Goal: Task Accomplishment & Management: Manage account settings

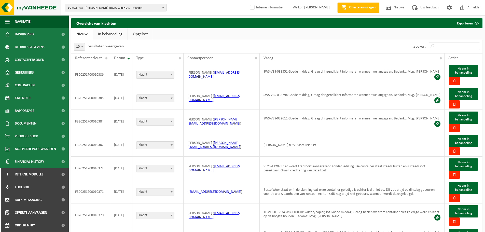
click at [33, 8] on img at bounding box center [30, 7] width 61 height 15
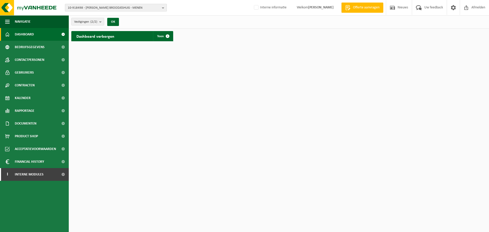
click at [141, 6] on span "10-918498 - NANCY'S BROODJESHUIS - MENEN" at bounding box center [114, 8] width 92 height 8
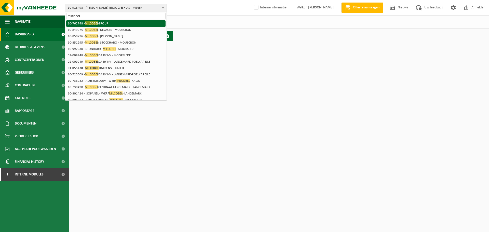
type input "milcobel"
click at [91, 20] on li "10-762748 - MILCOBEL GROUP" at bounding box center [115, 23] width 99 height 6
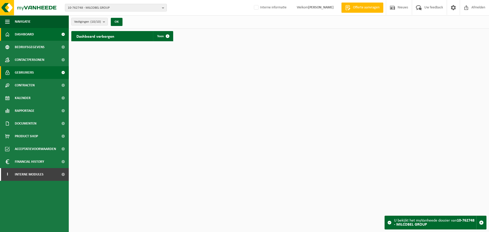
click at [23, 75] on span "Gebruikers" at bounding box center [24, 72] width 19 height 13
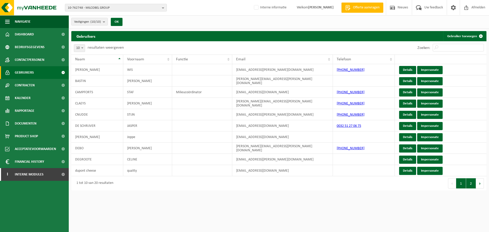
click at [472, 185] on button "2" at bounding box center [471, 183] width 10 height 10
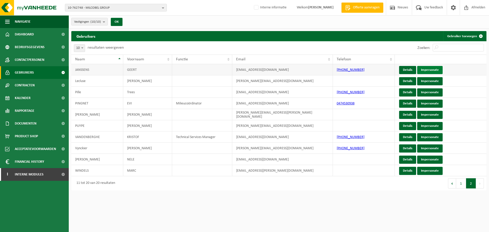
click at [436, 71] on link "Impersonate" at bounding box center [429, 70] width 25 height 8
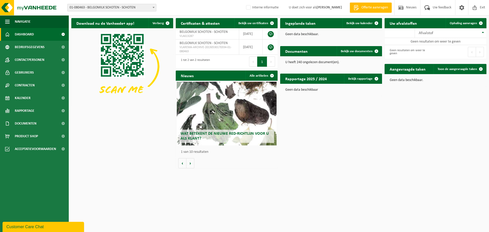
click at [128, 7] on span "01-080463 - BELGOMILK SCHOTEN - SCHOTEN" at bounding box center [111, 7] width 89 height 7
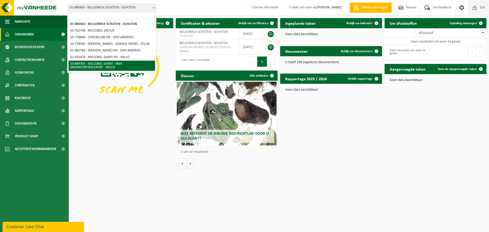
click at [483, 8] on span "Exit" at bounding box center [482, 7] width 8 height 15
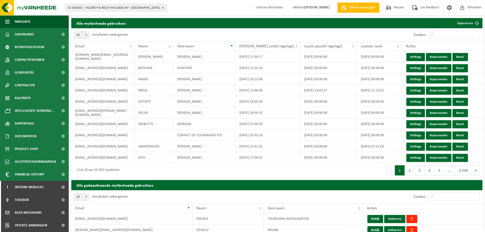
click at [121, 4] on span "01-000001 - VILLEROY & BOCH WELLNESS NV - ROESELARE" at bounding box center [114, 8] width 92 height 8
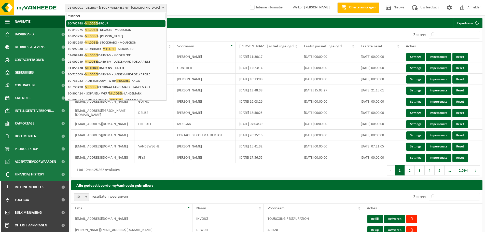
type input "milcobel"
click at [114, 23] on li "10-762748 - MILCOBEL GROUP" at bounding box center [115, 23] width 99 height 6
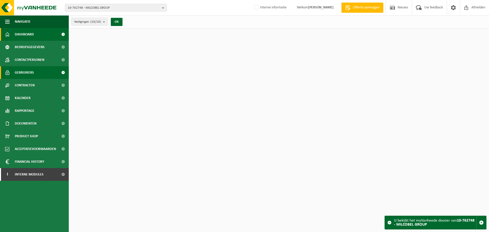
click at [25, 74] on span "Gebruikers" at bounding box center [24, 72] width 19 height 13
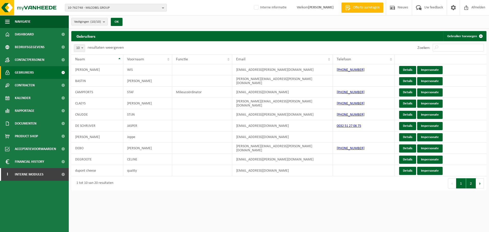
click at [471, 183] on button "2" at bounding box center [471, 183] width 10 height 10
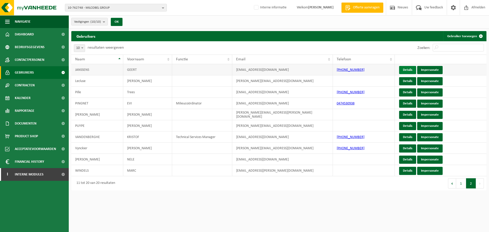
click at [405, 68] on link "Details" at bounding box center [407, 70] width 17 height 8
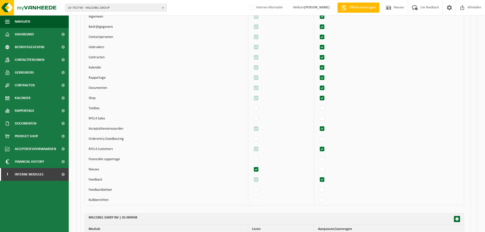
scroll to position [619, 0]
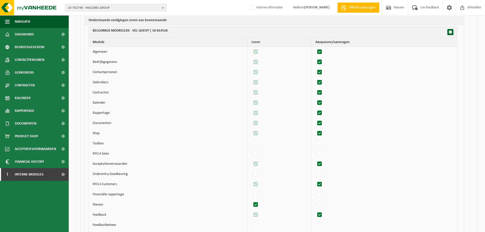
scroll to position [2044, 0]
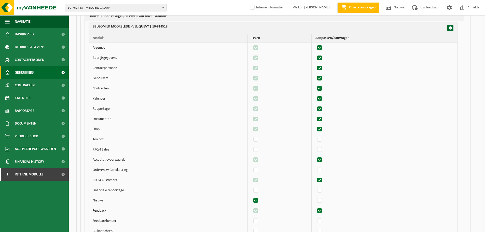
click at [28, 75] on span "Gebruikers" at bounding box center [24, 72] width 19 height 13
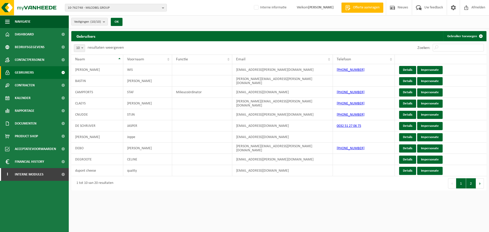
click at [469, 184] on button "2" at bounding box center [471, 183] width 10 height 10
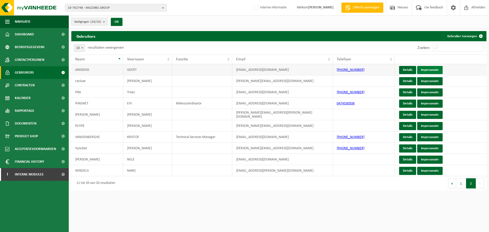
click at [438, 71] on link "Impersonate" at bounding box center [429, 70] width 25 height 8
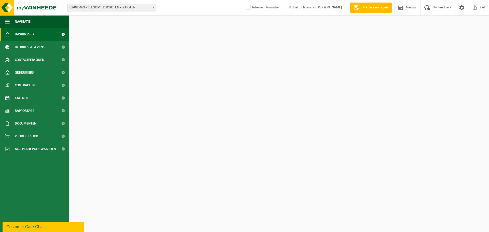
click at [96, 6] on span "01-080463 - BELGOMILK SCHOTEN - SCHOTEN" at bounding box center [111, 7] width 89 height 7
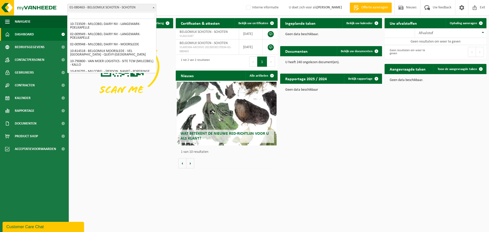
scroll to position [51, 0]
click at [78, 17] on input "search" at bounding box center [111, 15] width 87 height 6
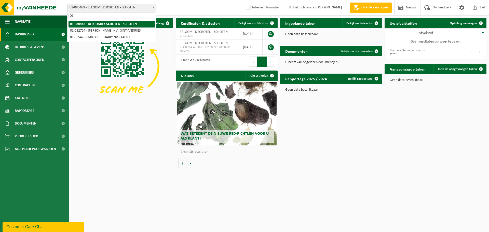
type input "01-"
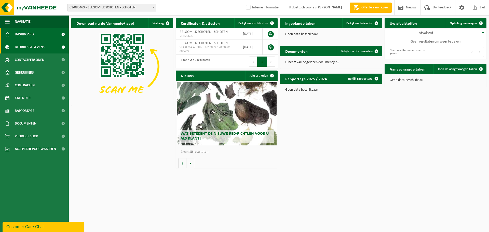
click at [36, 50] on span "Bedrijfsgegevens" at bounding box center [30, 47] width 30 height 13
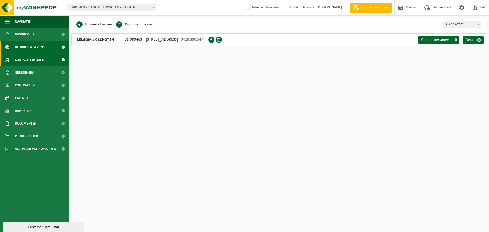
click at [33, 62] on span "Contactpersonen" at bounding box center [30, 59] width 30 height 13
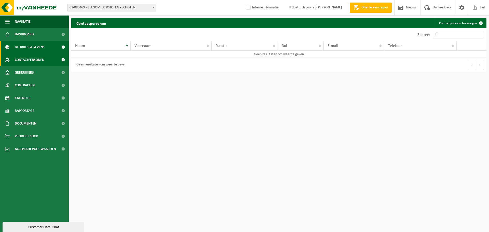
click at [34, 51] on span "Bedrijfsgegevens" at bounding box center [30, 47] width 30 height 13
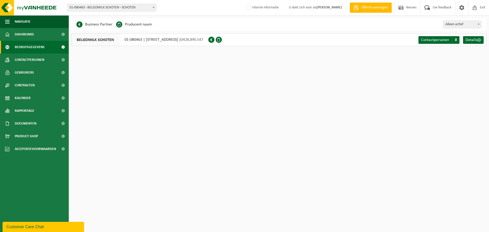
click at [91, 10] on span "01-080463 - BELGOMILK SCHOTEN - SCHOTEN" at bounding box center [111, 7] width 89 height 7
click at [89, 18] on input "02-012256" at bounding box center [111, 15] width 87 height 6
type input "02-012256"
drag, startPoint x: 91, startPoint y: 16, endPoint x: 38, endPoint y: 14, distance: 53.5
click at [38, 14] on body "Vestiging: 01-080463 - BELGOMILK SCHOTEN - SCHOTEN 10-762748 - MILCOBEL GROUP 1…" at bounding box center [244, 27] width 489 height 54
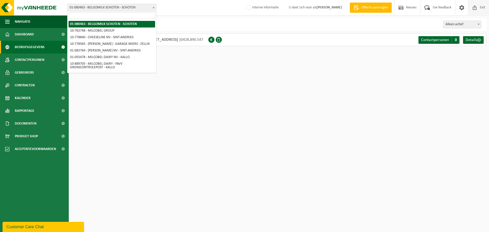
click at [483, 8] on span "Exit" at bounding box center [482, 7] width 8 height 15
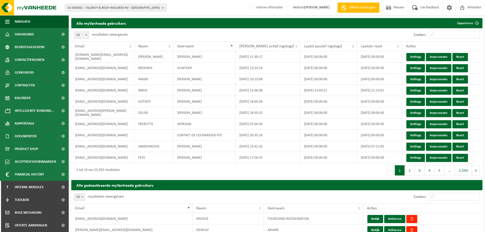
click at [103, 7] on span "01-000001 - VILLEROY & BOCH WELLNESS NV - [GEOGRAPHIC_DATA]" at bounding box center [114, 8] width 92 height 8
paste input "02-012256"
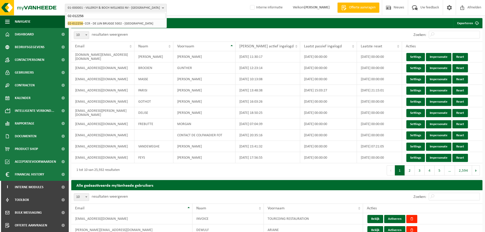
type input "02-012256"
click at [105, 25] on li "02-012256 - CCR - DE LIJN [GEOGRAPHIC_DATA] 5002 - [GEOGRAPHIC_DATA]" at bounding box center [115, 23] width 99 height 6
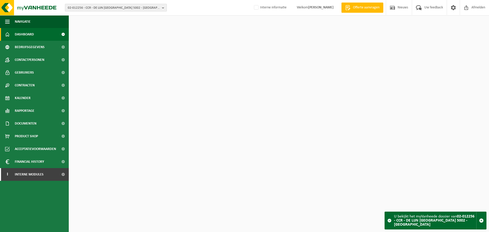
click at [119, 10] on span "02-012256 - CCR - DE LIJN [GEOGRAPHIC_DATA] 5002 - [GEOGRAPHIC_DATA]" at bounding box center [114, 8] width 92 height 8
click at [118, 108] on html "02-012256 - CCR - DE LIJN BRUGGE 5002 - [GEOGRAPHIC_DATA] 02-012256 - CCR - DE …" at bounding box center [244, 116] width 489 height 232
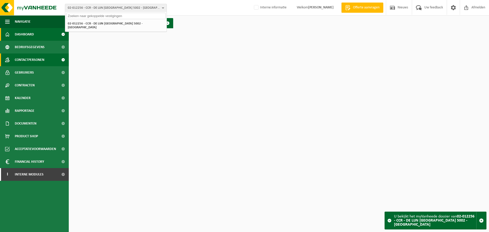
click at [31, 60] on span "Contactpersonen" at bounding box center [30, 59] width 30 height 13
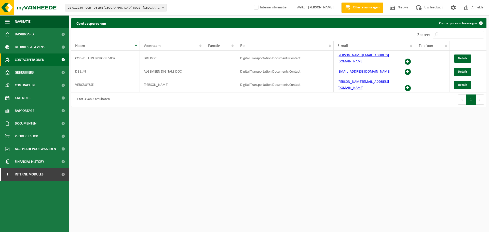
click at [284, 128] on html "02-012256 - CCR - DE LIJN BRUGGE 5002 - [GEOGRAPHIC_DATA] 02-012256 - CCR - DE …" at bounding box center [244, 116] width 489 height 232
click at [460, 70] on link "Details" at bounding box center [462, 72] width 17 height 8
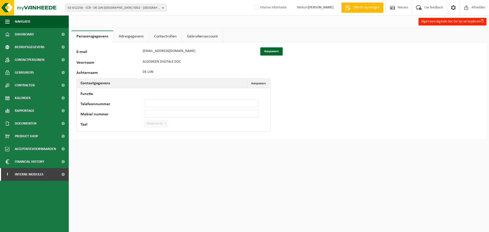
click at [173, 35] on link "Contactrollen" at bounding box center [165, 37] width 33 height 12
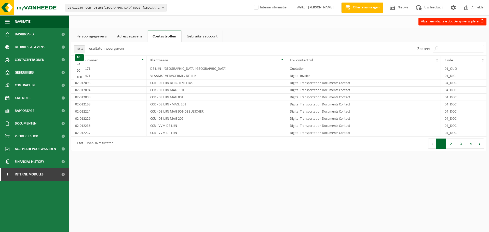
click at [82, 50] on span at bounding box center [82, 49] width 5 height 7
select select "100"
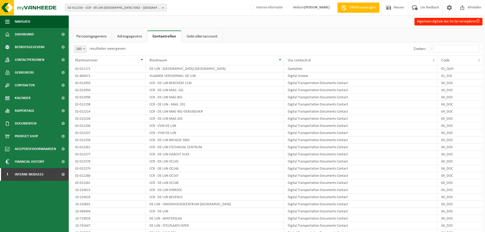
click at [132, 8] on span "02-012256 - CCR - DE LIJN BRUGGE 5002 - BRUGGE" at bounding box center [114, 8] width 92 height 8
paste input "10-724345"
type input "10-724345"
click at [108, 26] on li "10-724345 - DEPOORTER STEVEN - WESTROZEBEKE" at bounding box center [115, 23] width 99 height 6
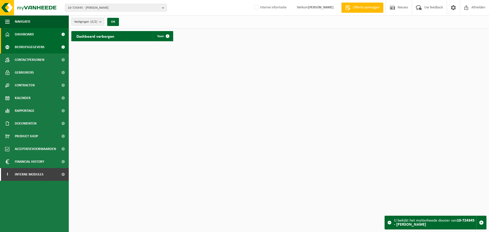
click at [35, 46] on span "Bedrijfsgegevens" at bounding box center [30, 47] width 30 height 13
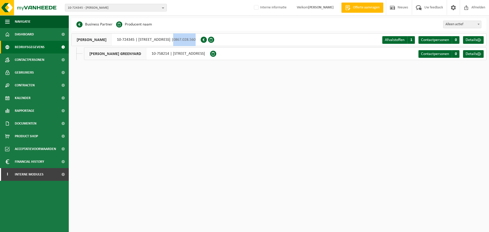
drag, startPoint x: 240, startPoint y: 40, endPoint x: 217, endPoint y: 41, distance: 22.4
click at [201, 41] on div "[PERSON_NAME] 10-724345 | [STREET_ADDRESS] | 0867.028.560" at bounding box center [135, 39] width 129 height 13
copy span "0867.028.560"
click at [32, 178] on span "Interne modules" at bounding box center [29, 174] width 29 height 13
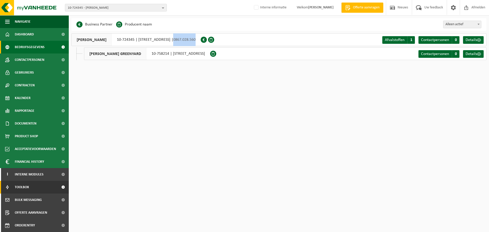
scroll to position [25, 0]
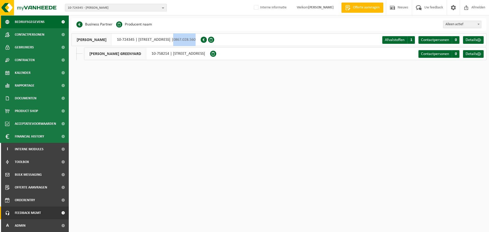
click at [42, 212] on link "Feedback MGMT" at bounding box center [34, 212] width 69 height 13
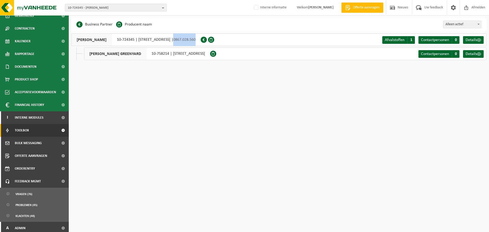
scroll to position [59, 0]
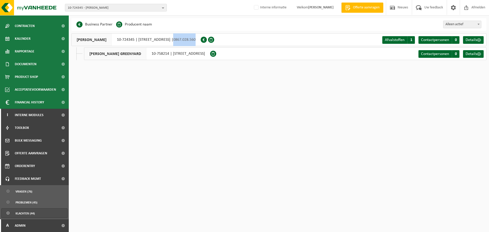
click at [25, 214] on span "Klachten (44)" at bounding box center [25, 213] width 19 height 10
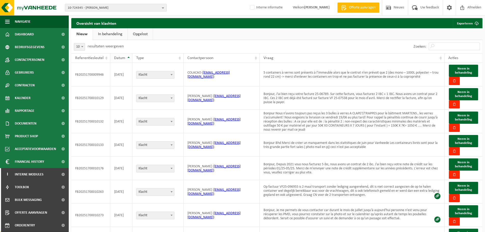
click at [125, 60] on span "Datum" at bounding box center [119, 58] width 11 height 4
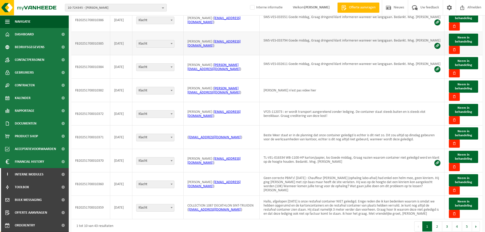
scroll to position [79, 0]
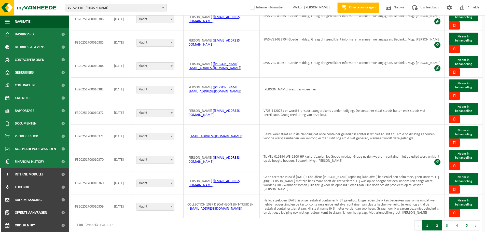
click at [436, 220] on button "2" at bounding box center [437, 225] width 10 height 10
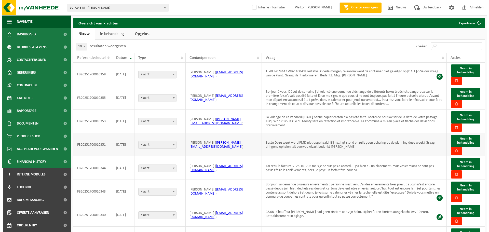
scroll to position [0, 0]
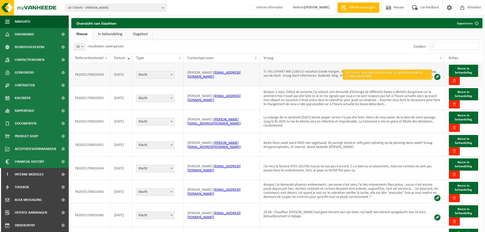
click at [437, 78] on span at bounding box center [437, 77] width 6 height 6
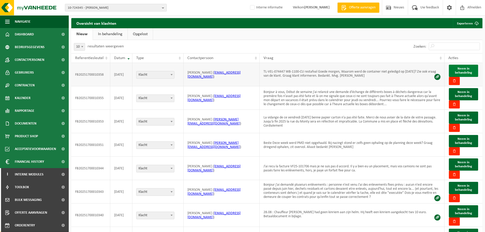
click at [464, 70] on span "Neem in behandeling" at bounding box center [463, 70] width 17 height 7
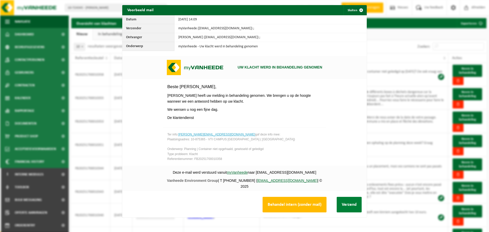
click at [346, 209] on button "Verzend" at bounding box center [348, 205] width 25 height 16
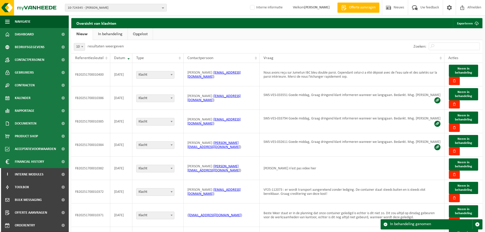
click at [119, 33] on link "In behandeling" at bounding box center [110, 34] width 35 height 12
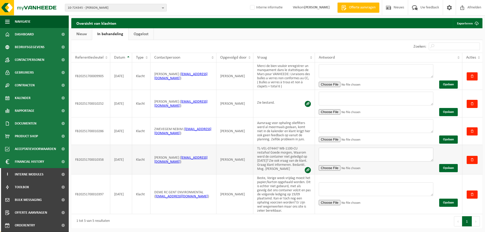
click at [341, 155] on textarea at bounding box center [376, 155] width 115 height 14
click at [358, 157] on textarea "Beste, de container werd inderdaad niet geledigd, maar dit heeft niks te maken …" at bounding box center [376, 155] width 115 height 14
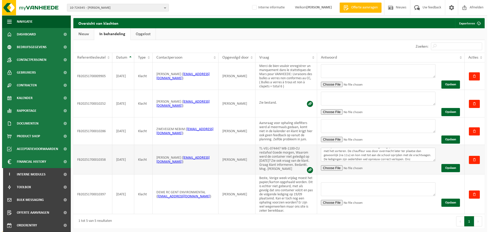
scroll to position [9, 0]
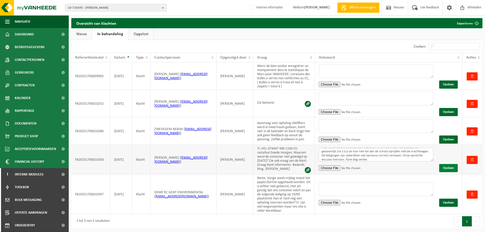
type textarea "Beste, de container werd inderdaad niet geledigd, maar dit heeft niks te maken …"
click at [443, 164] on button "Opslaan" at bounding box center [448, 168] width 19 height 8
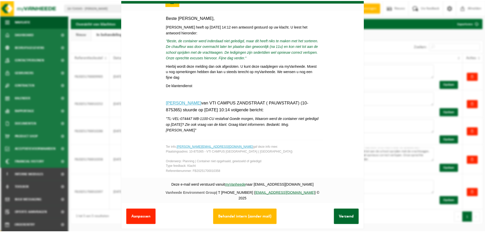
scroll to position [19, 0]
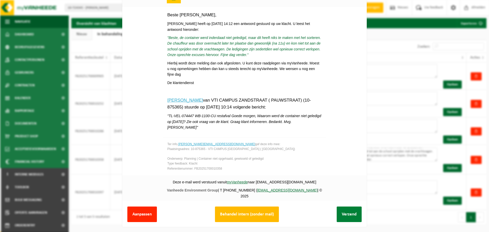
click at [345, 209] on button "Verzend" at bounding box center [348, 214] width 25 height 16
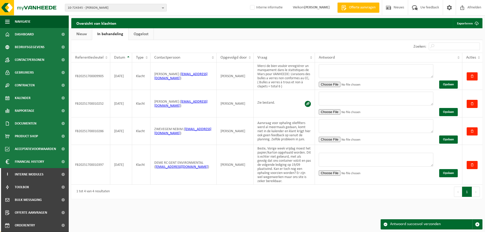
click at [135, 32] on link "Opgelost" at bounding box center [141, 34] width 25 height 12
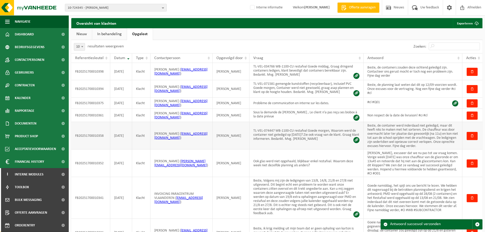
click at [438, 146] on td "Beste, de container werd inderdaad niet geledigd, maar dit heeft niks te maken …" at bounding box center [412, 135] width 99 height 27
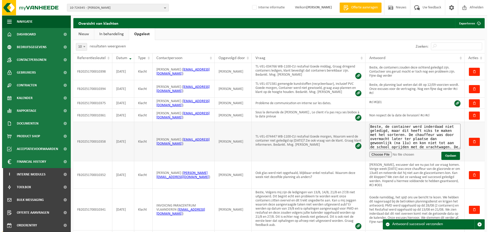
scroll to position [15, 0]
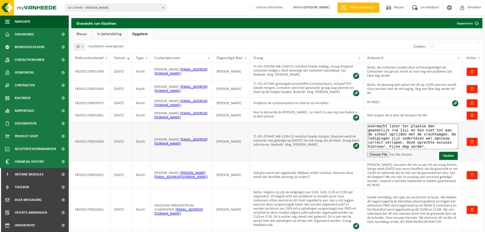
click at [418, 146] on textarea "Beste, de container werd inderdaad niet geledigd, maar dit heeft niks te maken …" at bounding box center [412, 136] width 91 height 25
type textarea "Beste, de container werd inderdaad niet geledigd, maar dit heeft niks te maken …"
click at [448, 155] on button "Opslaan" at bounding box center [448, 156] width 19 height 8
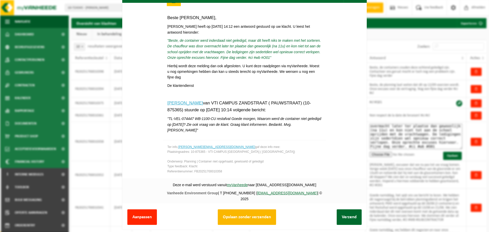
scroll to position [19, 0]
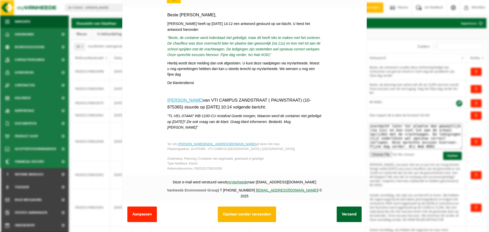
click at [263, 207] on button "Opslaan zonder verzenden" at bounding box center [247, 214] width 58 height 16
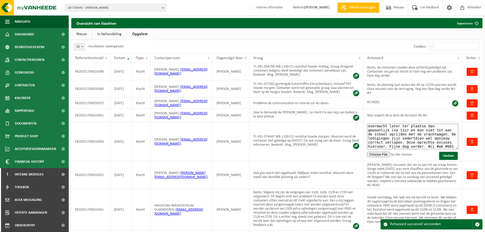
click at [87, 32] on link "Nieuw" at bounding box center [81, 34] width 21 height 12
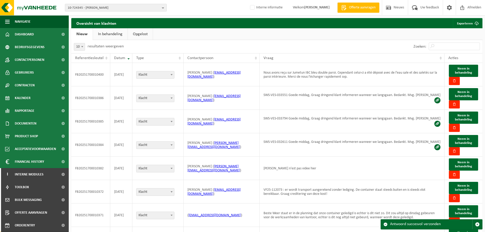
click at [120, 38] on link "In behandeling" at bounding box center [110, 34] width 35 height 12
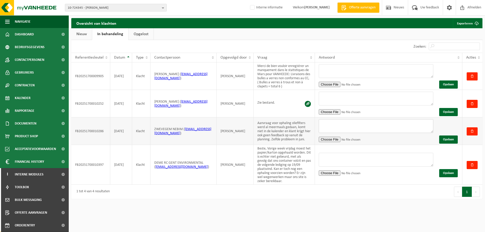
click at [357, 123] on textarea at bounding box center [376, 126] width 115 height 14
click at [272, 132] on td "Aanvraag voor ophaling oliefilters werd al meermaals gedaan, komt niet in de ka…" at bounding box center [284, 130] width 61 height 27
click at [99, 7] on span "10-724345 - DEPOORTER STEVEN - WESTROZEBEKE" at bounding box center [114, 8] width 92 height 8
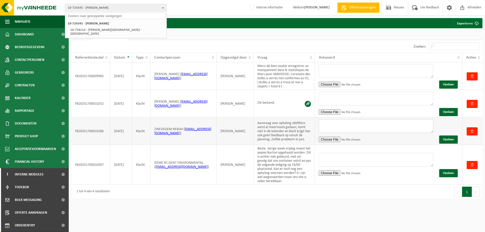
drag, startPoint x: 367, startPoint y: 127, endPoint x: 364, endPoint y: 131, distance: 4.9
click at [366, 129] on textarea at bounding box center [376, 126] width 115 height 14
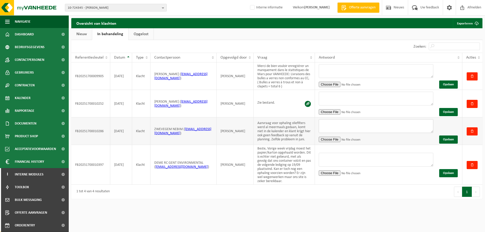
click at [364, 128] on textarea at bounding box center [376, 126] width 115 height 14
type textarea "M"
type textarea "E"
click at [327, 126] on textarea "Ophaling werd ondertussen (met nog anderhalve week vertraging) uitgevoerd #SWS …" at bounding box center [376, 126] width 115 height 14
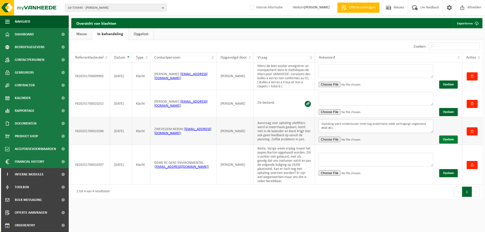
type textarea "Ophaling werd ondertussen (met nog anderhalve week vertraging) uitgevoerd #SW #…"
click at [446, 137] on button "Opslaan" at bounding box center [448, 139] width 19 height 8
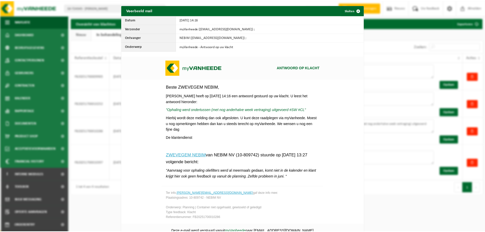
scroll to position [34, 0]
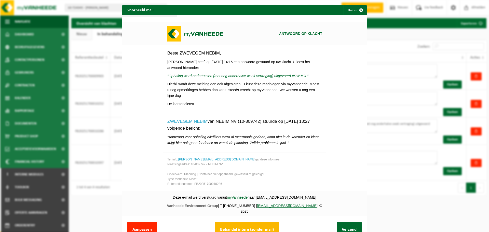
click at [262, 223] on button "Behandel intern (zonder mail)" at bounding box center [247, 230] width 64 height 16
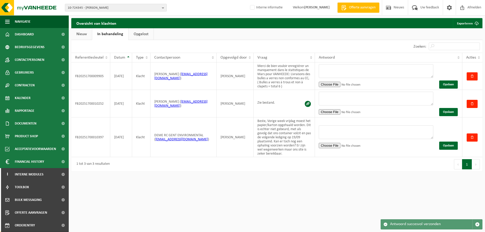
click at [319, 212] on div "10-724345 - DEPOORTER STEVEN - WESTROZEBEKE 10-724345 - DEPOORTER STEVEN - WEST…" at bounding box center [242, 155] width 485 height 310
click at [106, 6] on span "10-724345 - DEPOORTER STEVEN - WESTROZEBEKE" at bounding box center [114, 8] width 92 height 8
paste input "02-013164"
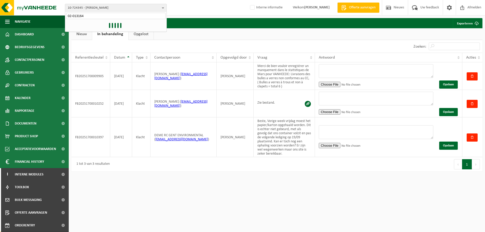
type input "02-013164"
click at [107, 24] on li "02-013164 - SCOUTSLOKAAL DE OLMEN - SINT-NIKLAAS" at bounding box center [115, 23] width 99 height 6
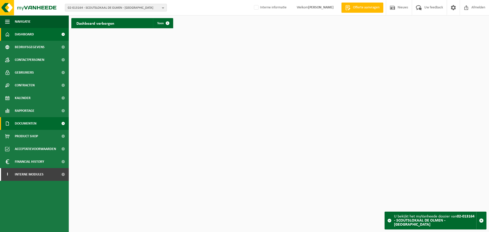
click at [41, 124] on link "Documenten" at bounding box center [34, 123] width 69 height 13
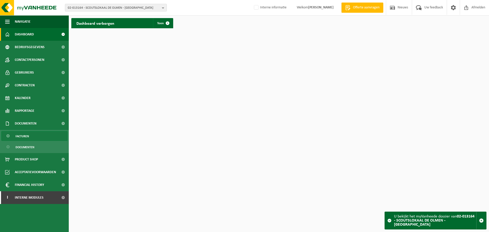
click at [35, 135] on link "Facturen" at bounding box center [34, 136] width 66 height 10
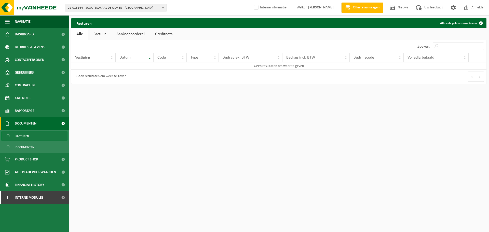
click at [107, 10] on span "02-013164 - SCOUTSLOKAAL DE OLMEN - [GEOGRAPHIC_DATA]" at bounding box center [114, 8] width 92 height 8
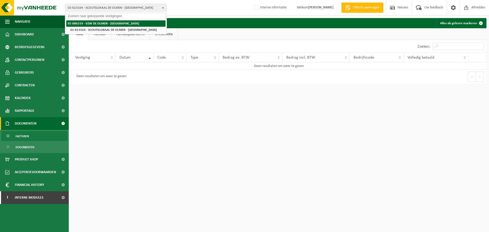
click at [106, 25] on strong "01-086519 - VZW DE OLMEN - [GEOGRAPHIC_DATA]" at bounding box center [103, 23] width 71 height 3
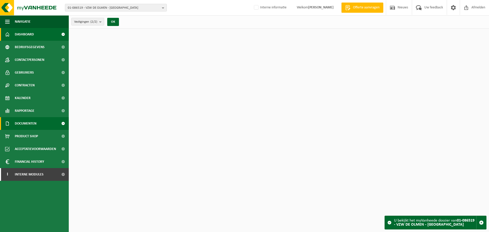
click at [36, 126] on span "Documenten" at bounding box center [26, 123] width 22 height 13
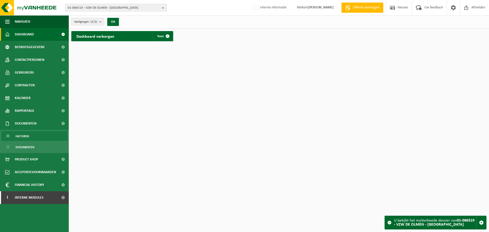
click at [32, 138] on link "Facturen" at bounding box center [34, 136] width 66 height 10
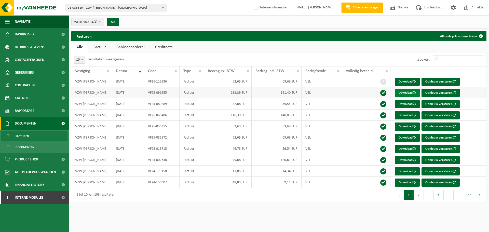
click at [408, 92] on link "Download" at bounding box center [407, 93] width 25 height 8
click at [31, 193] on span "Interne modules" at bounding box center [29, 197] width 29 height 13
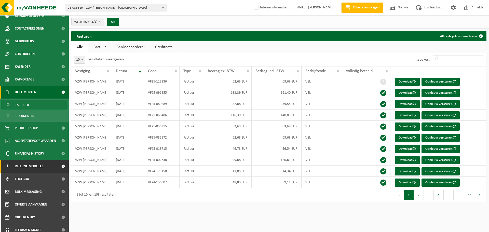
scroll to position [48, 0]
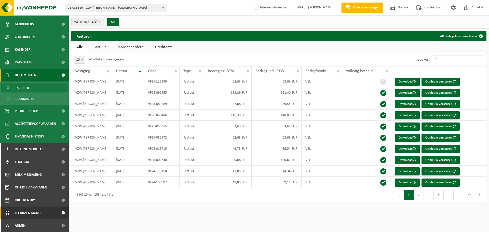
click at [30, 213] on span "Feedback MGMT" at bounding box center [28, 212] width 26 height 13
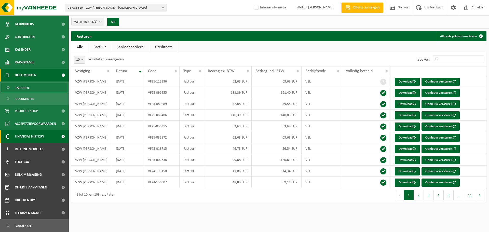
scroll to position [82, 0]
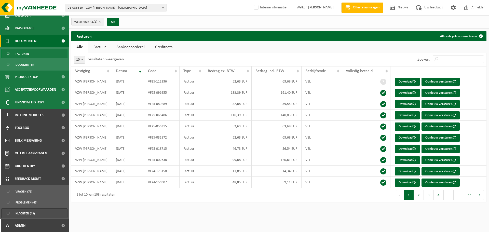
click at [22, 212] on span "Klachten (43)" at bounding box center [25, 213] width 19 height 10
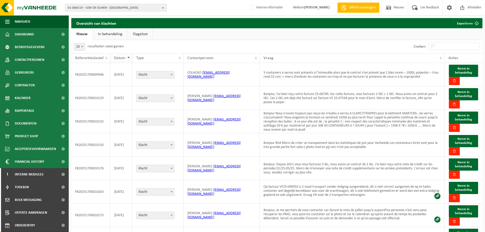
click at [117, 56] on span "Datum" at bounding box center [119, 58] width 11 height 4
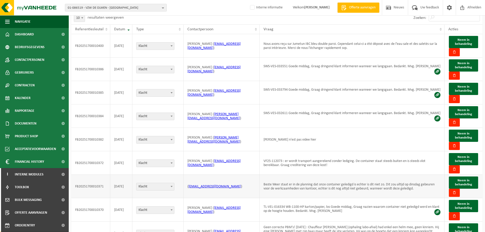
scroll to position [79, 0]
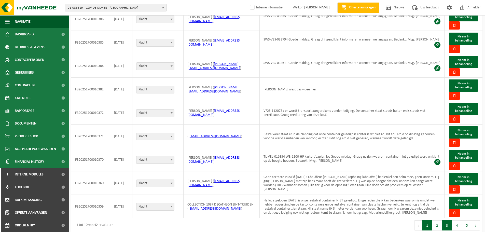
click at [445, 220] on button "3" at bounding box center [447, 225] width 10 height 10
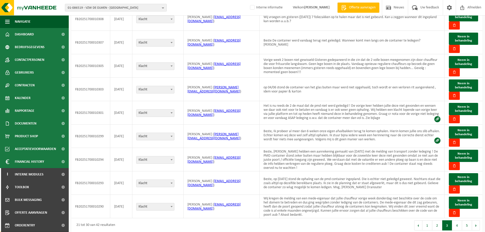
scroll to position [78, 0]
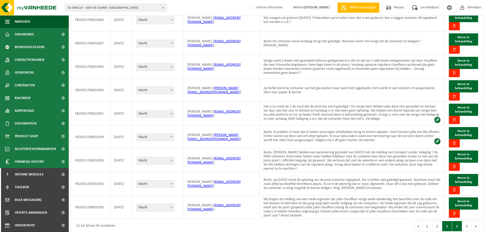
click at [454, 221] on button "4" at bounding box center [457, 226] width 10 height 10
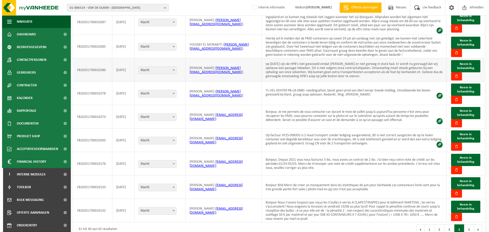
scroll to position [82, 0]
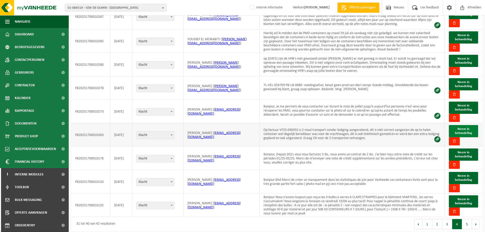
click at [461, 128] on span "Neem in behandeling" at bounding box center [463, 130] width 17 height 7
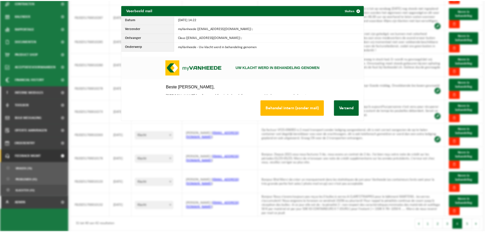
scroll to position [0, 0]
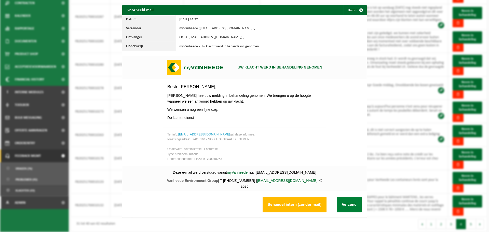
click at [350, 206] on button "Verzend" at bounding box center [348, 205] width 25 height 16
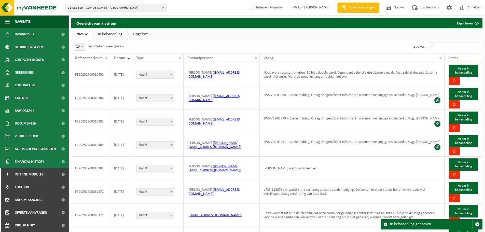
click at [110, 33] on link "In behandeling" at bounding box center [110, 34] width 35 height 12
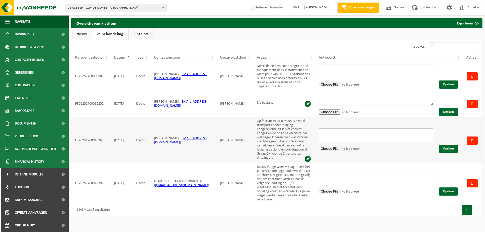
click at [377, 134] on textarea at bounding box center [376, 135] width 115 height 14
type textarea "Beste, er zal eerstdaags een creditnota worden opgemaakt. Nog een fijne dag ver…"
drag, startPoint x: 445, startPoint y: 148, endPoint x: 443, endPoint y: 152, distance: 4.9
click at [445, 148] on button "Opslaan" at bounding box center [448, 149] width 19 height 8
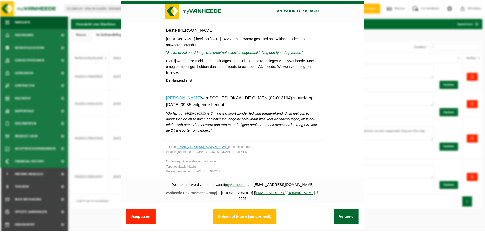
scroll to position [19, 0]
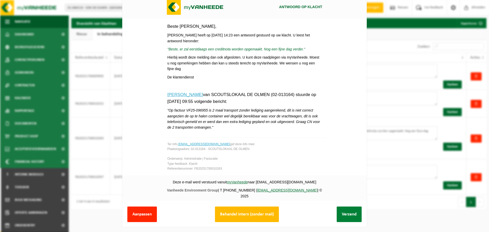
click at [344, 210] on button "Verzend" at bounding box center [348, 214] width 25 height 16
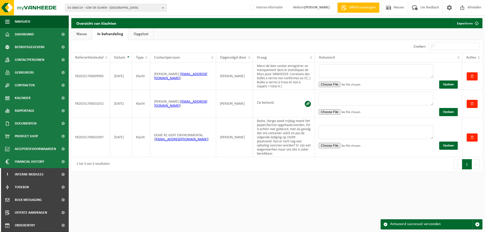
click at [144, 35] on link "Opgelost" at bounding box center [141, 34] width 25 height 12
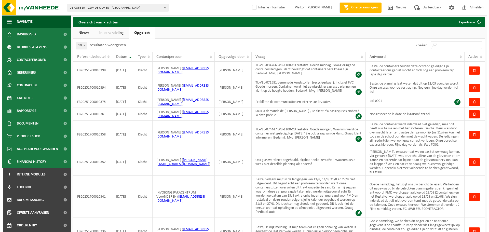
scroll to position [0, 0]
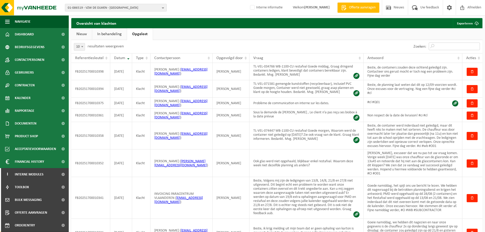
click at [448, 46] on input "Zoeken:" at bounding box center [454, 47] width 51 height 8
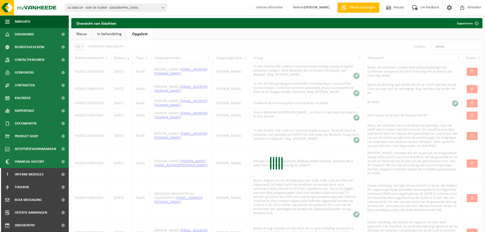
type input "olmen"
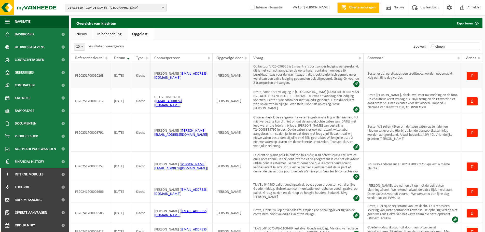
click at [416, 74] on td "Beste, er zal eerstdaags een creditnota worden opgemaakt. Nog een fijne dag ver…" at bounding box center [412, 75] width 99 height 25
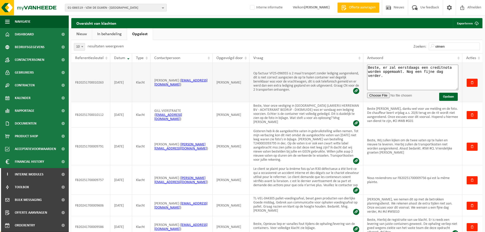
click at [412, 78] on textarea "Beste, er zal eerstdaags een creditnota worden opgemaakt. Nog een fijne dag ver…" at bounding box center [412, 77] width 91 height 25
click at [454, 72] on textarea "Beste, er zal eerstdaags een creditnota worden opgemaakt. Nog een fijne dag ver…" at bounding box center [412, 77] width 91 height 25
type textarea "Beste, er zal eerstdaags een creditnota worden opgemaakt. Nog een fijne dag ver…"
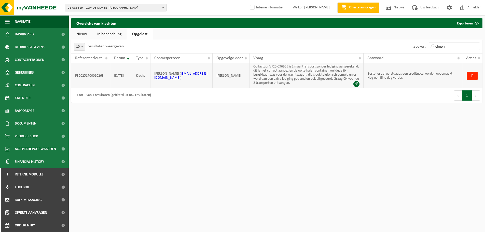
click at [428, 77] on td "Beste, er zal eerstdaags een creditnota worden opgemaakt. Nog een fijne dag ver…" at bounding box center [412, 75] width 99 height 25
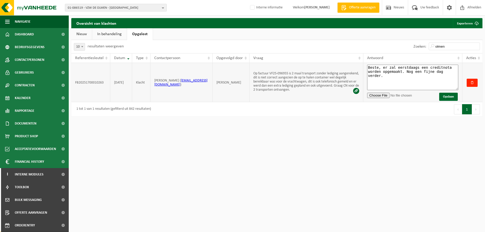
click at [452, 74] on textarea "Beste, er zal eerstdaags een creditnota worden opgemaakt. Nog een fijne dag ver…" at bounding box center [412, 77] width 91 height 25
type textarea "Beste, er zal eerstdaags een creditnota worden opgemaakt. Nog een fijne dag ver…"
click at [453, 94] on button "Opslaan" at bounding box center [448, 97] width 19 height 8
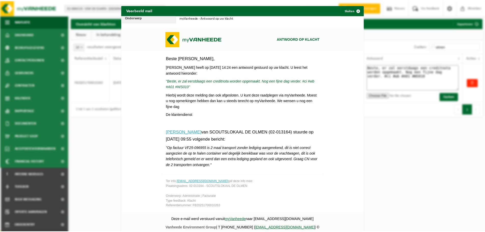
scroll to position [51, 0]
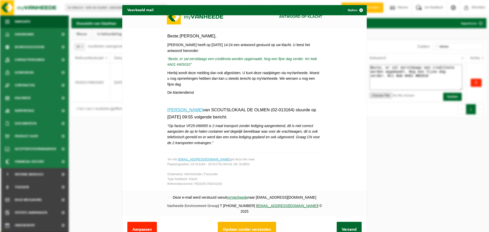
click at [260, 222] on button "Opslaan zonder verzenden" at bounding box center [247, 230] width 58 height 16
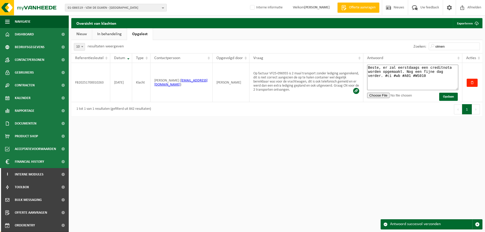
click at [74, 38] on link "Nieuw" at bounding box center [81, 34] width 21 height 12
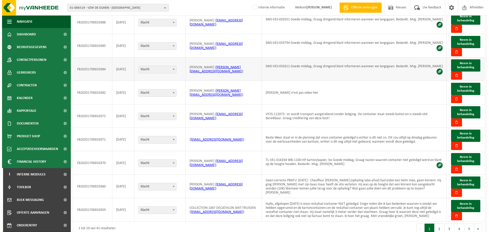
scroll to position [82, 0]
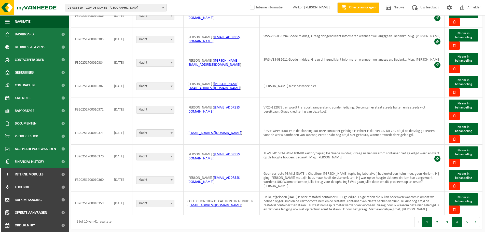
click at [460, 218] on button "4" at bounding box center [457, 222] width 10 height 10
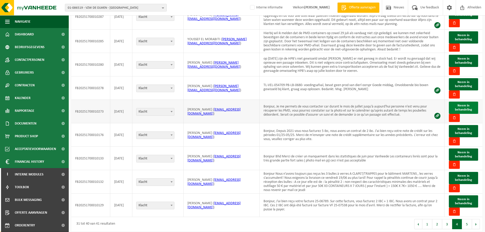
click at [470, 104] on button "Neem in behandeling" at bounding box center [463, 108] width 29 height 12
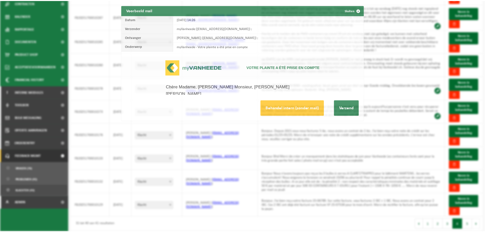
scroll to position [0, 0]
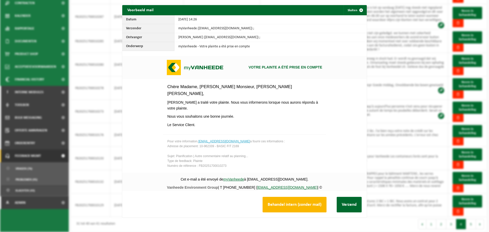
click at [285, 203] on button "Behandel intern (zonder mail)" at bounding box center [294, 205] width 64 height 16
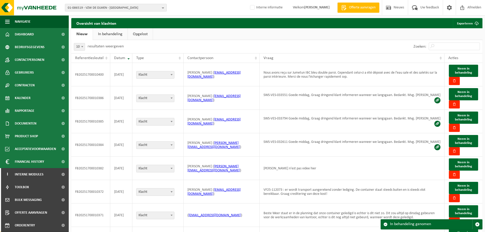
click at [99, 37] on link "In behandeling" at bounding box center [110, 34] width 35 height 12
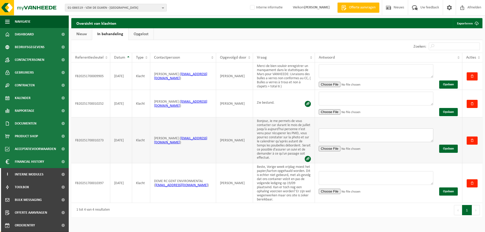
click at [343, 135] on textarea at bounding box center [376, 135] width 115 height 14
type textarea "Dit is ondertussen opgelost, ledigingen verlopen opnieuw vlot. #wb #ci #Q01"
click at [454, 149] on button "Opslaan" at bounding box center [448, 149] width 19 height 8
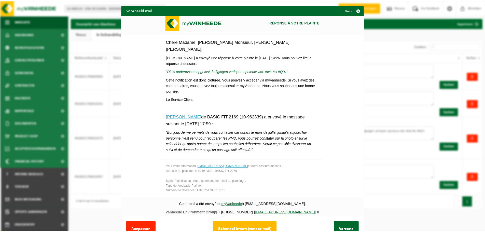
scroll to position [19, 0]
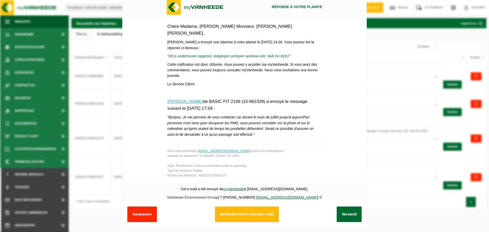
drag, startPoint x: 235, startPoint y: 211, endPoint x: 243, endPoint y: 212, distance: 7.9
click at [235, 211] on button "Behandel intern (zonder mail)" at bounding box center [247, 214] width 64 height 16
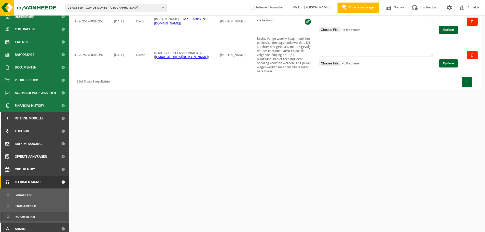
scroll to position [59, 0]
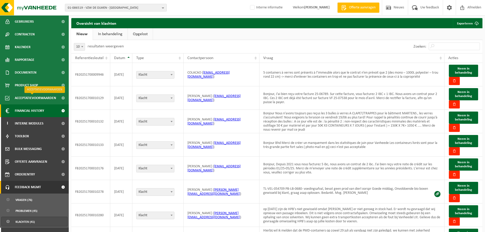
scroll to position [59, 0]
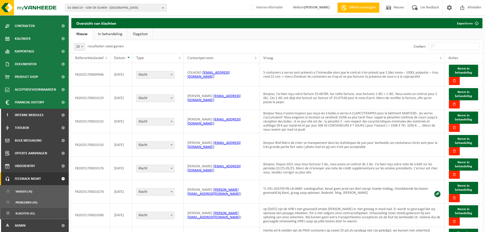
click at [132, 34] on link "Opgelost" at bounding box center [140, 34] width 25 height 12
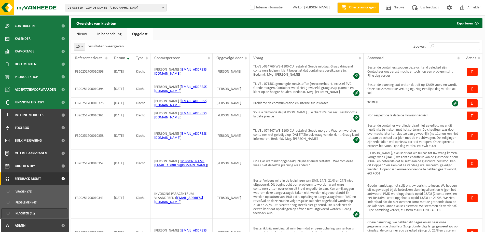
click at [450, 44] on input "Zoeken:" at bounding box center [454, 47] width 51 height 8
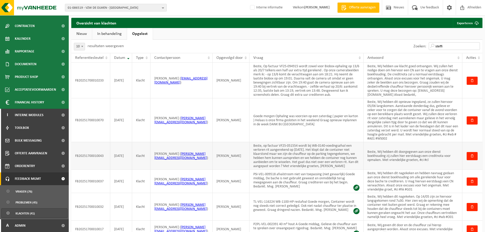
scroll to position [0, 0]
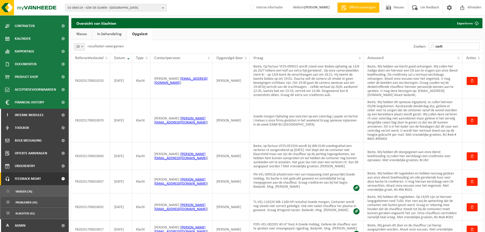
type input "steffi"
click at [23, 201] on span "Problemen (45)" at bounding box center [27, 203] width 22 height 10
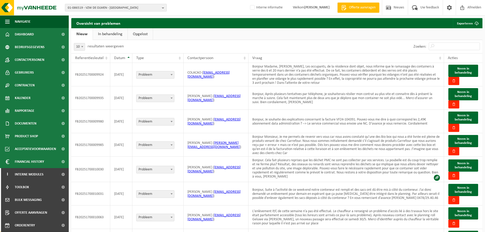
click at [143, 35] on link "Opgelost" at bounding box center [140, 34] width 25 height 12
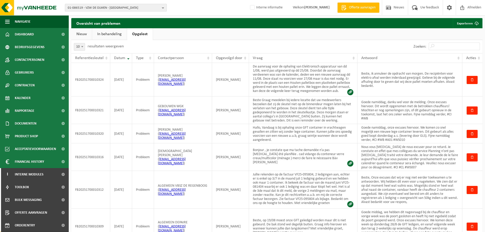
click at [93, 5] on span "01-086519 - VZW DE OLMEN - SINT-NIKLAAS" at bounding box center [114, 8] width 92 height 8
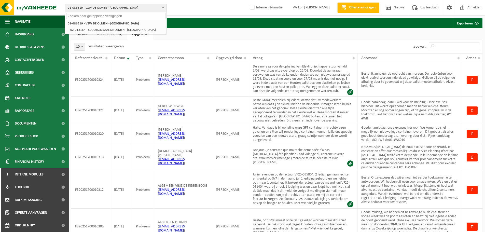
paste input "10-734712"
type input "10-734712"
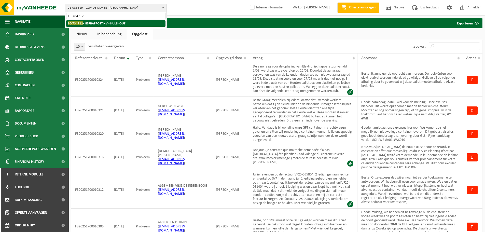
click at [95, 25] on strong "10-734712 - HERBAFROST NV - HULSHOUT" at bounding box center [97, 23] width 58 height 4
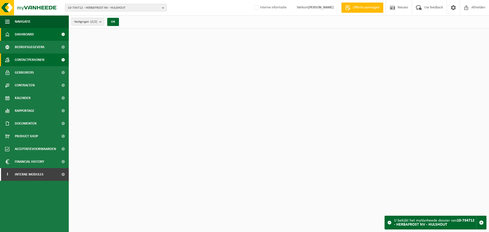
click at [35, 59] on span "Contactpersonen" at bounding box center [30, 59] width 30 height 13
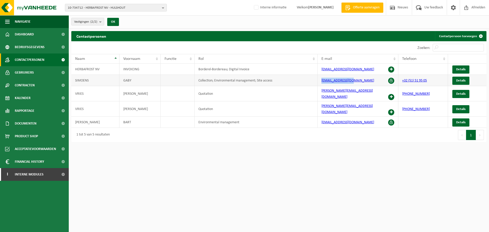
drag, startPoint x: 355, startPoint y: 79, endPoint x: 314, endPoint y: 78, distance: 41.0
click at [314, 78] on tr "SIMOENS GABY Collection; Environmental management; Site access gaby@herbafrost.…" at bounding box center [278, 80] width 415 height 11
copy tr "gaby@herbafrost.be"
click at [126, 8] on span "10-734712 - HERBAFROST NV - HULSHOUT" at bounding box center [114, 8] width 92 height 8
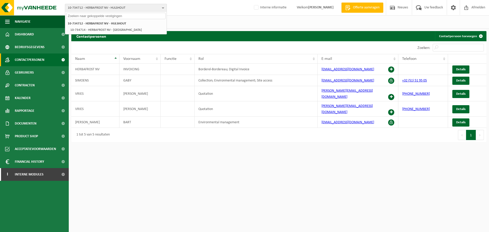
paste input "01-093774"
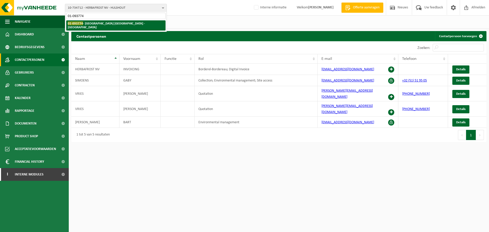
type input "01-093774"
click at [104, 23] on strong "01-093774 - CORTINA NV - OUDENAARDE" at bounding box center [106, 25] width 77 height 8
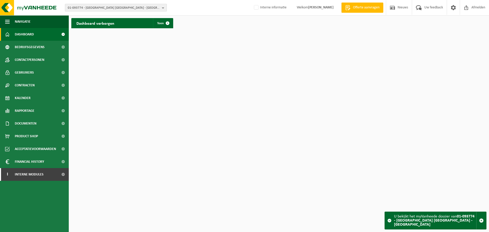
click at [123, 9] on span "01-093774 - [GEOGRAPHIC_DATA] [GEOGRAPHIC_DATA] - [GEOGRAPHIC_DATA]" at bounding box center [114, 8] width 92 height 8
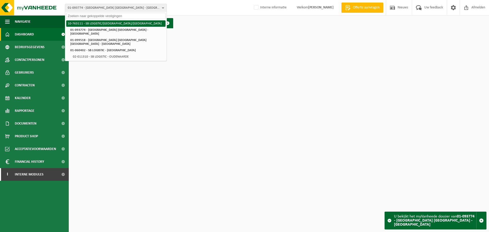
click at [90, 21] on li "10-763111 - SB LOGISTIC/[GEOGRAPHIC_DATA]/[GEOGRAPHIC_DATA]" at bounding box center [115, 23] width 99 height 6
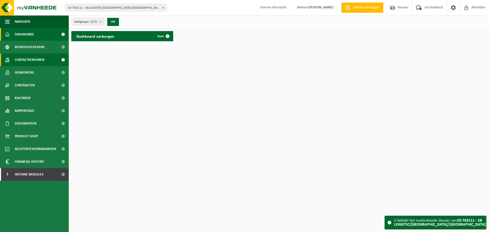
click at [33, 61] on span "Contactpersonen" at bounding box center [30, 59] width 30 height 13
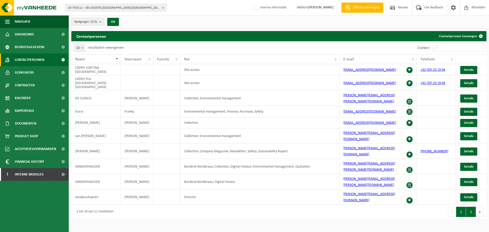
click at [470, 207] on button "2" at bounding box center [471, 212] width 10 height 10
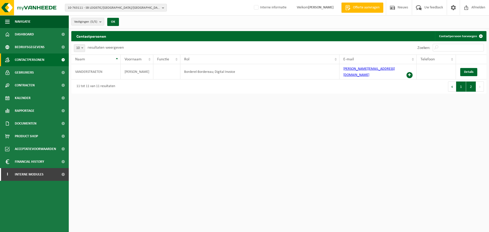
click at [462, 85] on button "1" at bounding box center [461, 86] width 10 height 10
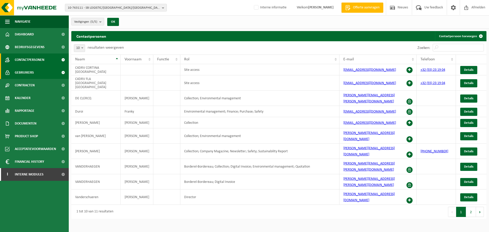
click at [31, 71] on span "Gebruikers" at bounding box center [24, 72] width 19 height 13
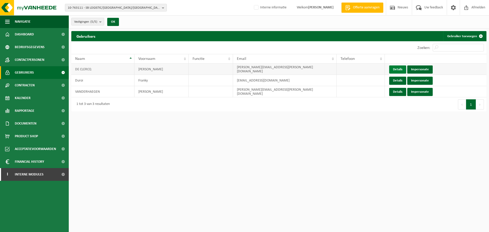
click at [403, 69] on link "Details" at bounding box center [397, 69] width 17 height 8
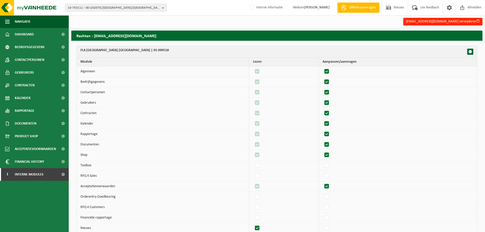
click at [109, 8] on span "10-763111 - SB LOGISTIC/[GEOGRAPHIC_DATA]/[GEOGRAPHIC_DATA]" at bounding box center [114, 8] width 92 height 8
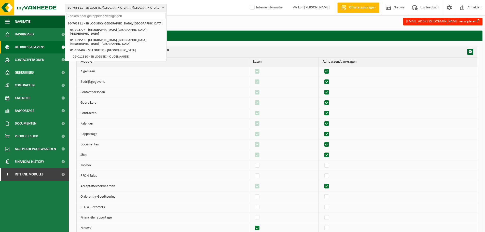
click at [32, 46] on span "Bedrijfsgegevens" at bounding box center [30, 47] width 30 height 13
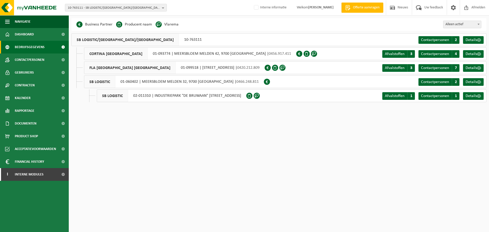
click at [277, 150] on html "10-763111 - SB LOGISTIC/[GEOGRAPHIC_DATA]/[GEOGRAPHIC_DATA] 10-763111 - SB LOGI…" at bounding box center [244, 116] width 489 height 232
drag, startPoint x: 153, startPoint y: 39, endPoint x: 132, endPoint y: 43, distance: 22.0
click at [132, 43] on div "SB LOGISTIC/[GEOGRAPHIC_DATA]/[GEOGRAPHIC_DATA] 10-763111" at bounding box center [138, 39] width 135 height 13
copy div "10-763111"
click at [44, 63] on span "Contactpersonen" at bounding box center [30, 59] width 30 height 13
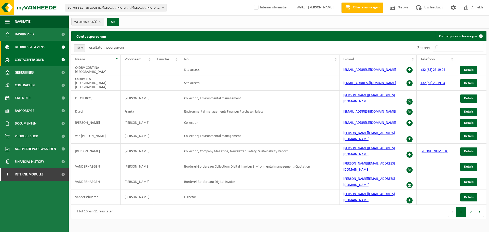
click at [26, 50] on span "Bedrijfsgegevens" at bounding box center [30, 47] width 30 height 13
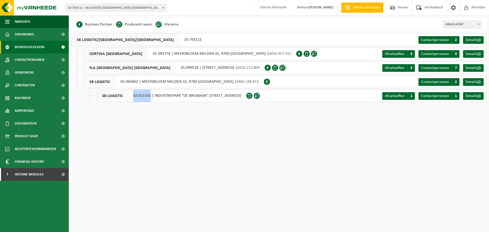
drag, startPoint x: 132, startPoint y: 96, endPoint x: 150, endPoint y: 99, distance: 18.1
click at [150, 99] on div "SB LOGISTIC 02-011310 | INDUSTRIEPARK "DE BRUWAAN" 25, 9700 OUDENAARDE" at bounding box center [171, 95] width 149 height 13
copy div "02-011310"
click at [41, 62] on span "Contactpersonen" at bounding box center [30, 59] width 30 height 13
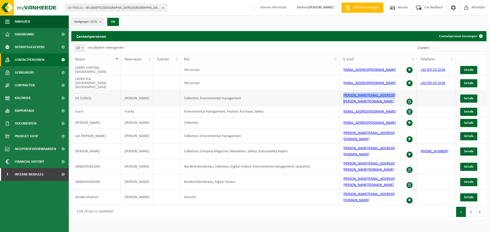
drag, startPoint x: 393, startPoint y: 90, endPoint x: 340, endPoint y: 92, distance: 53.0
click at [340, 92] on td "karen.declercq@sblogistic.com" at bounding box center [377, 98] width 77 height 15
copy link "karen.declercq@sblogistic.com"
click at [27, 49] on span "Bedrijfsgegevens" at bounding box center [30, 47] width 30 height 13
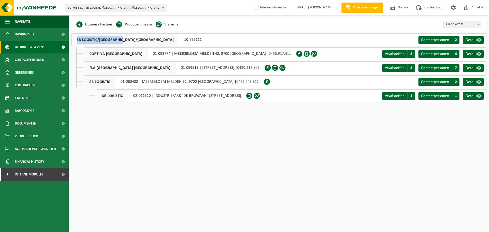
drag, startPoint x: 158, startPoint y: 39, endPoint x: 124, endPoint y: 39, distance: 34.1
click at [124, 39] on div "SB LOGISTIC/[GEOGRAPHIC_DATA]/[GEOGRAPHIC_DATA] 10-763111 Contactpersonen C 2 D…" at bounding box center [278, 39] width 415 height 13
click at [170, 36] on div "SB LOGISTIC/[GEOGRAPHIC_DATA]/[GEOGRAPHIC_DATA] 10-763111 Contactpersonen C 2 D…" at bounding box center [278, 39] width 415 height 13
drag, startPoint x: 155, startPoint y: 41, endPoint x: 132, endPoint y: 40, distance: 22.9
click at [132, 40] on div "SB LOGISTIC/[GEOGRAPHIC_DATA]/[GEOGRAPHIC_DATA] 10-763111" at bounding box center [138, 39] width 135 height 13
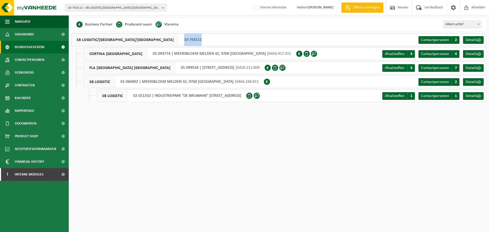
copy div "10-763111"
click at [27, 98] on span "Kalender" at bounding box center [23, 98] width 16 height 13
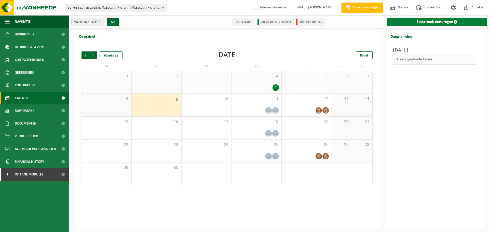
click at [433, 21] on link "Extra taak aanvragen" at bounding box center [437, 22] width 100 height 8
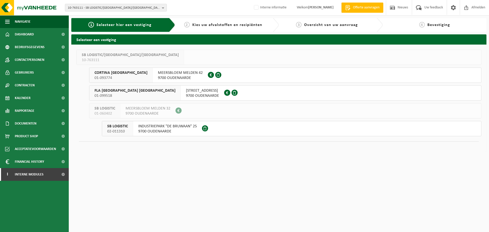
click at [138, 128] on span "INDUSTRIEPARK "DE BRUWAAN" 25" at bounding box center [167, 126] width 59 height 5
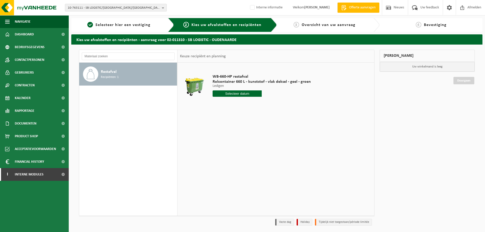
click at [238, 97] on div "WB-660-HP restafval Rolcontainer 660 L - kunststof - vlak deksel - geel - groen…" at bounding box center [261, 86] width 103 height 35
click at [241, 91] on input "text" at bounding box center [237, 93] width 49 height 6
click at [247, 127] on div "11" at bounding box center [244, 131] width 9 height 8
type input "Van [DATE]"
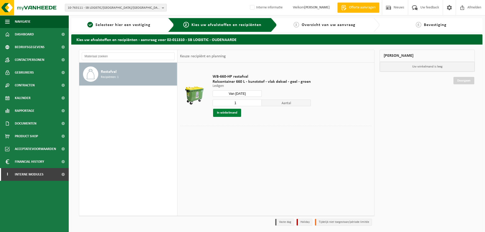
click at [231, 109] on button "In winkelmand" at bounding box center [227, 113] width 28 height 8
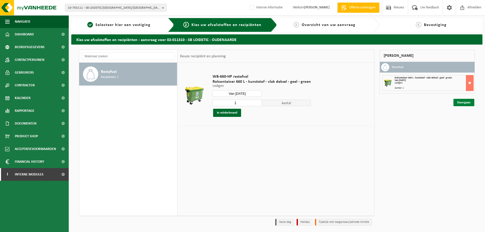
click at [461, 105] on link "Doorgaan" at bounding box center [463, 102] width 21 height 7
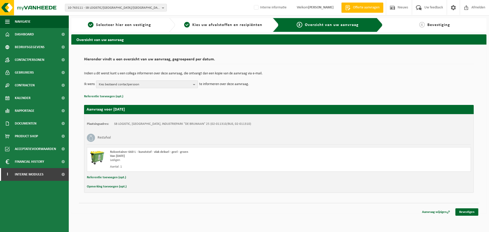
click at [132, 86] on span "Kies bestaand contactpersoon" at bounding box center [145, 85] width 92 height 8
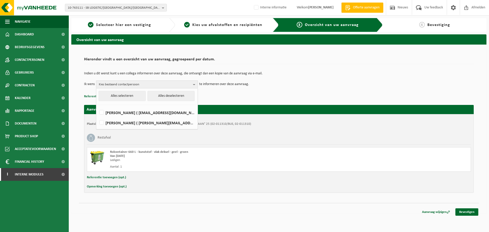
click at [133, 86] on span "Kies bestaand contactpersoon" at bounding box center [145, 85] width 92 height 8
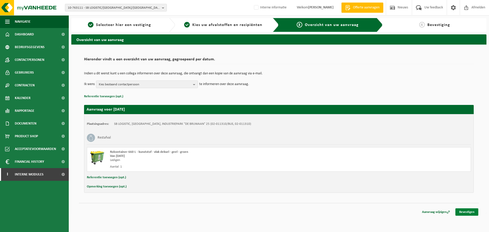
click at [460, 213] on link "Bevestigen" at bounding box center [466, 211] width 23 height 7
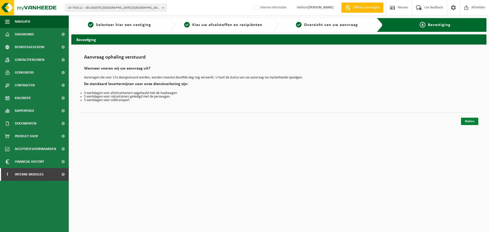
click at [470, 119] on link "Sluiten" at bounding box center [469, 121] width 17 height 7
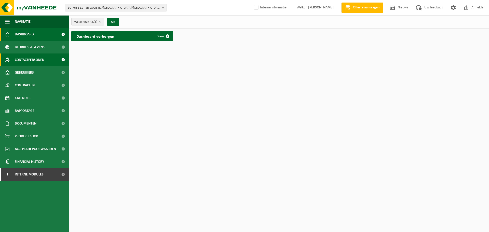
click at [39, 54] on span "Contactpersonen" at bounding box center [30, 59] width 30 height 13
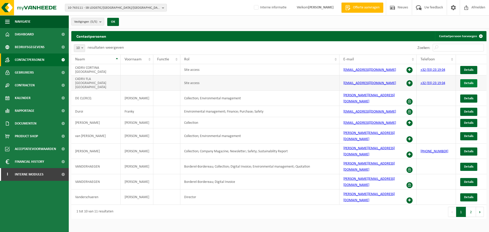
click at [464, 81] on span "Details" at bounding box center [468, 82] width 9 height 3
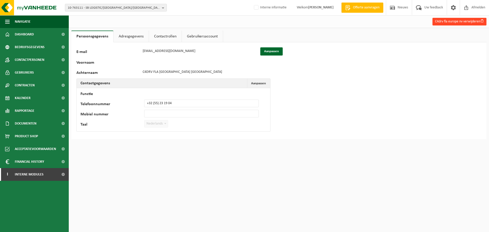
click at [479, 21] on button "C4drv fla europe nv verwijderen" at bounding box center [459, 22] width 54 height 8
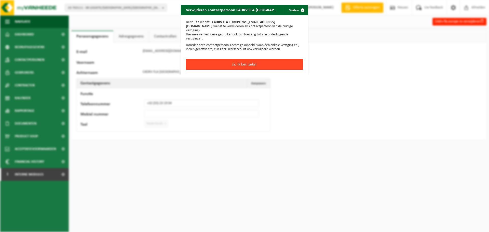
click at [258, 60] on button "Ja, ik ben zeker" at bounding box center [244, 64] width 117 height 11
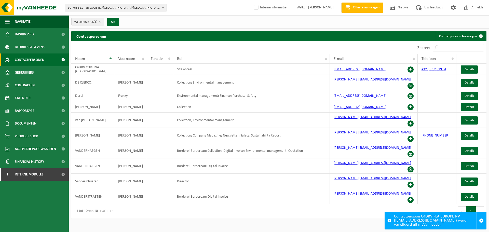
click at [86, 6] on span "10-763111 - SB LOGISTIC/CORTINA/FLA" at bounding box center [114, 8] width 92 height 8
paste input "10-774551"
type input "10-774551"
click at [91, 24] on li "10-774551 - GROEP DEKNUDT" at bounding box center [115, 23] width 99 height 6
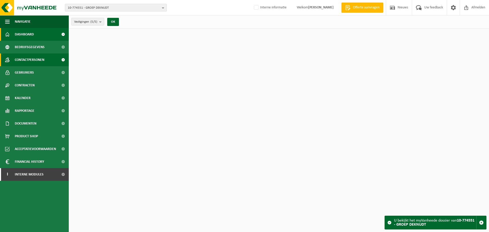
click at [25, 62] on span "Contactpersonen" at bounding box center [30, 59] width 30 height 13
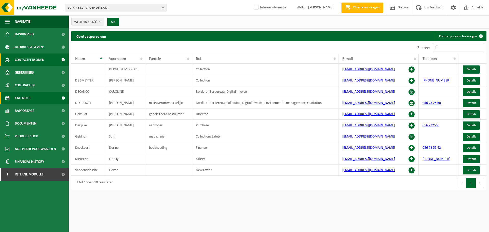
click at [28, 97] on span "Kalender" at bounding box center [23, 98] width 16 height 13
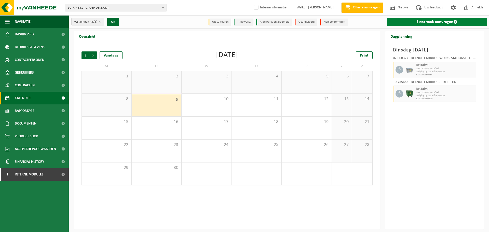
click at [446, 21] on link "Extra taak aanvragen" at bounding box center [437, 22] width 100 height 8
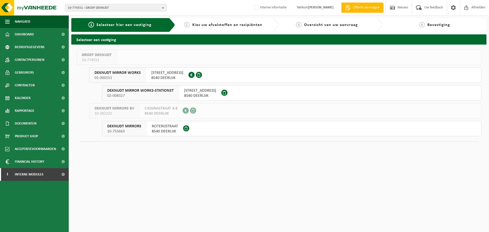
click at [167, 78] on span "8540 DEERLIJK" at bounding box center [167, 77] width 32 height 5
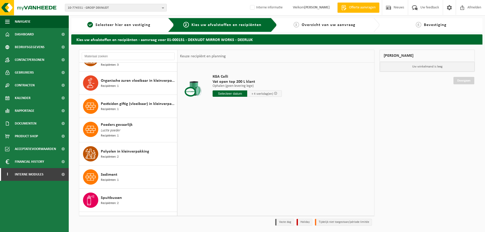
scroll to position [764, 0]
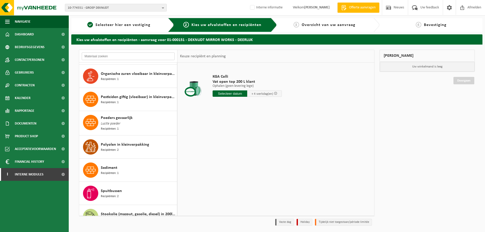
click at [134, 58] on input "text" at bounding box center [128, 56] width 93 height 8
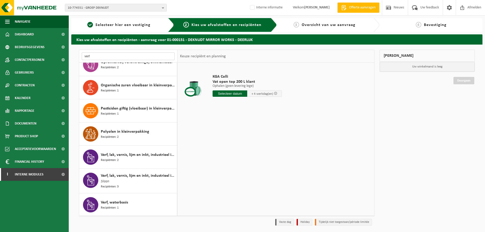
scroll to position [0, 0]
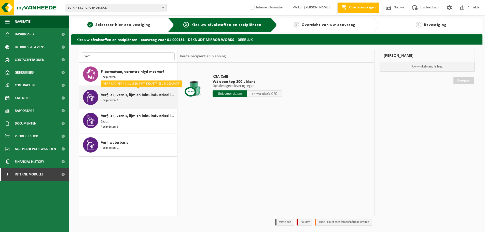
type input "verf"
click at [144, 95] on span "Verf, lak, vernis, lijm en inkt, industrieel in 200lt-vat" at bounding box center [138, 95] width 75 height 6
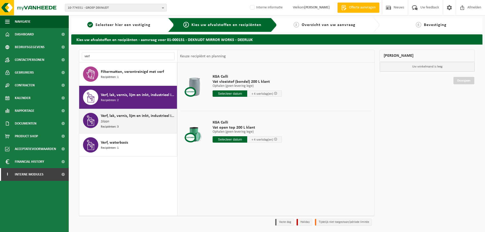
click at [149, 117] on span "Verf, lak, vernis, lijm en inkt, industrieel in kleinverpakking" at bounding box center [138, 116] width 75 height 6
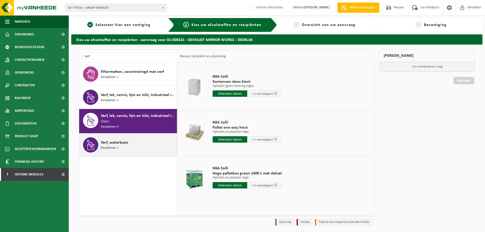
click at [118, 142] on span "Verf, waterbasis" at bounding box center [114, 142] width 27 height 6
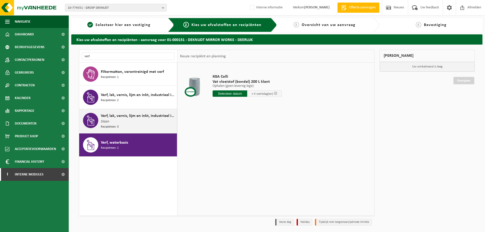
click at [122, 119] on div "Verf, lak, vernis, lijm en inkt, industrieel in kleinverpakking Silaan Recipiën…" at bounding box center [138, 121] width 75 height 17
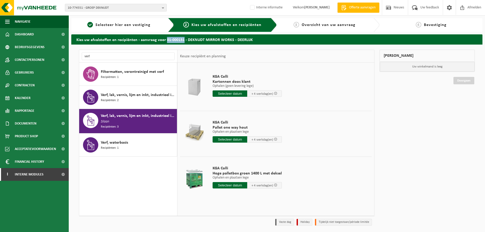
drag, startPoint x: 164, startPoint y: 39, endPoint x: 181, endPoint y: 38, distance: 17.1
click at [181, 38] on h2 "Kies uw afvalstoffen en recipiënten - aanvraag voor 01-000151 - DEKNUDT MIRROR …" at bounding box center [276, 39] width 411 height 10
copy h2 "01-000151"
click at [95, 8] on span "10-774551 - GROEP DEKNUDT" at bounding box center [114, 8] width 92 height 8
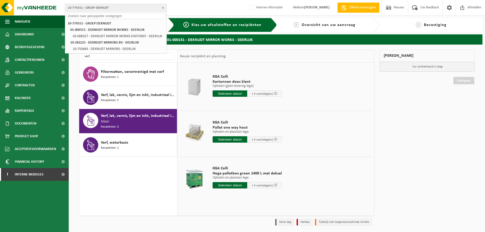
paste input "01-051652"
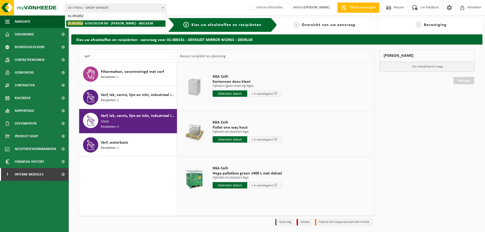
type input "01-051652"
click at [90, 23] on strong "01-051652 - SCHILDECOR BV - BRAM LOUAGE - AVELGEM" at bounding box center [110, 23] width 85 height 4
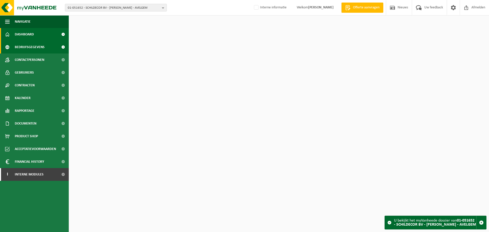
click at [32, 51] on span "Bedrijfsgegevens" at bounding box center [30, 47] width 30 height 13
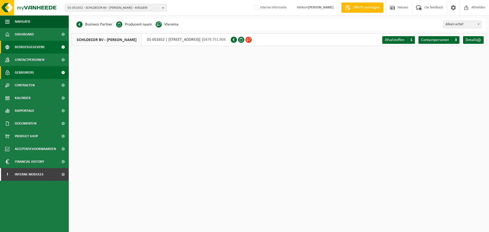
drag, startPoint x: 32, startPoint y: 60, endPoint x: 63, endPoint y: 70, distance: 32.3
click at [32, 60] on span "Contactpersonen" at bounding box center [30, 59] width 30 height 13
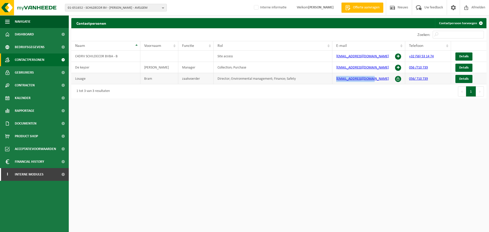
drag, startPoint x: 377, startPoint y: 81, endPoint x: 327, endPoint y: 79, distance: 50.2
click at [327, 79] on tr "Louage Bram zaakvoerder Director; Environmental management; Finance; Safety sch…" at bounding box center [278, 78] width 415 height 11
copy tr "schildecor@telenet.be"
click at [383, 129] on html "01-051652 - SCHILDECOR BV - BRAM LOUAGE - AVELGEM 01-051652 - SCHILDECOR BV - B…" at bounding box center [244, 116] width 489 height 232
click at [110, 10] on span "01-051652 - SCHILDECOR BV - BRAM LOUAGE - AVELGEM" at bounding box center [114, 8] width 92 height 8
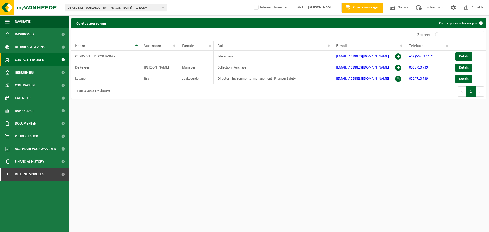
paste input "01-092632"
type input "01-092632"
click at [87, 24] on strong "01-092632 - JAN BRAL - ADEGEM" at bounding box center [88, 23] width 40 height 4
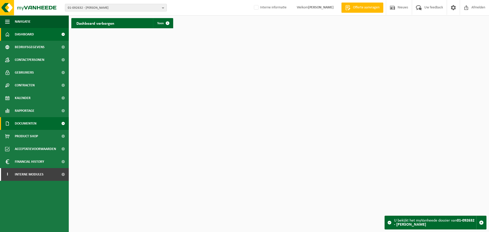
click at [28, 126] on span "Documenten" at bounding box center [26, 123] width 22 height 13
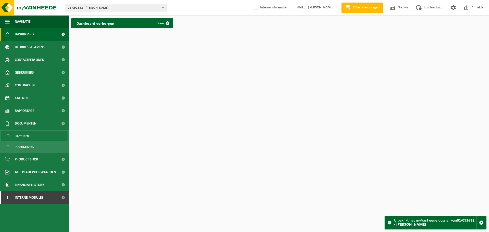
click at [35, 138] on link "Facturen" at bounding box center [34, 136] width 66 height 10
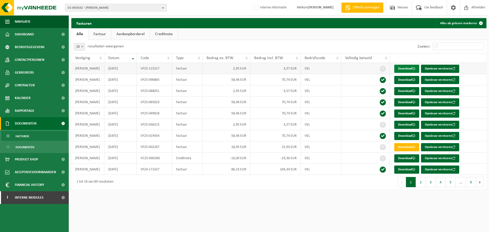
click at [410, 70] on link "Download" at bounding box center [406, 69] width 25 height 8
click at [33, 196] on span "Interne modules" at bounding box center [29, 197] width 29 height 13
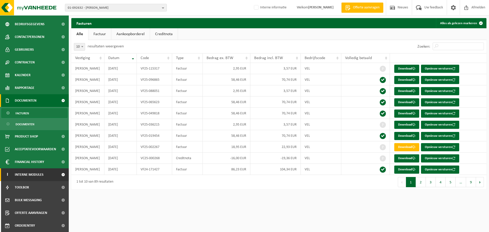
scroll to position [48, 0]
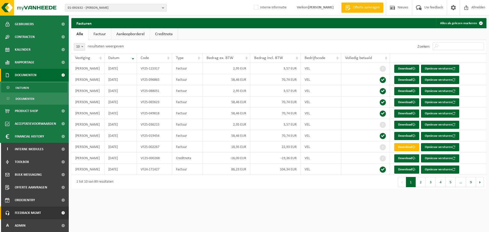
click at [28, 216] on span "Feedback MGMT" at bounding box center [28, 212] width 26 height 13
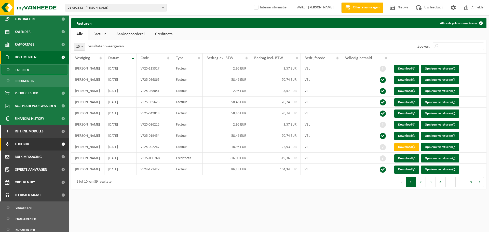
scroll to position [82, 0]
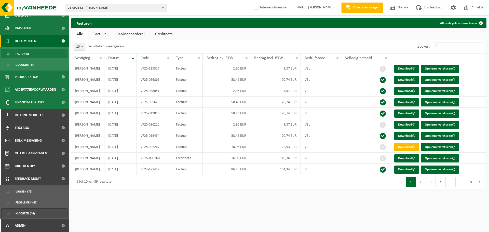
click at [36, 209] on link "Klachten (44)" at bounding box center [34, 213] width 66 height 10
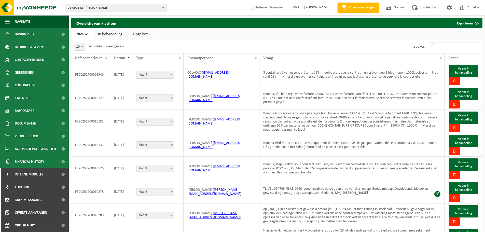
click at [134, 11] on span "01-092632 - [PERSON_NAME]" at bounding box center [114, 8] width 92 height 8
paste input "10-873872"
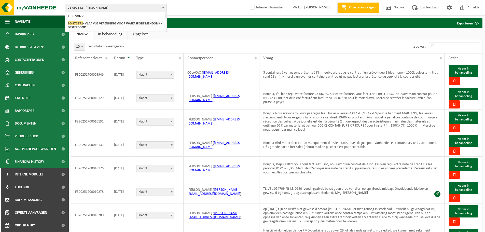
drag, startPoint x: 106, startPoint y: 17, endPoint x: 106, endPoint y: 22, distance: 5.4
click at [106, 20] on div "10-873872 01-092632 - [PERSON_NAME] - ADEGEM 10-873872 - VLAAMSE VERENIGING VOO…" at bounding box center [116, 21] width 102 height 20
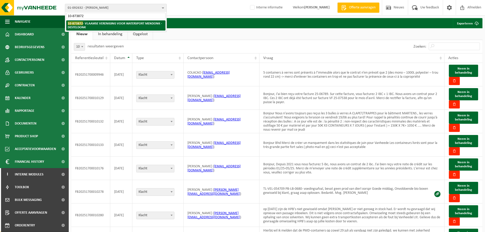
type input "10-873872"
click at [106, 22] on strong "10-873872 - VLAAMSE VERENIGING VOOR WATERSPORT MENDONK - DESTELDONK" at bounding box center [115, 25] width 94 height 8
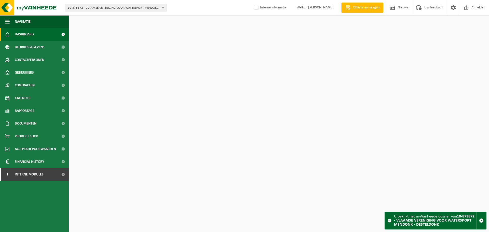
click at [34, 55] on span "Contactpersonen" at bounding box center [30, 59] width 30 height 13
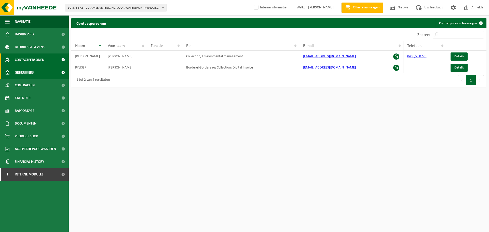
click at [53, 73] on link "Gebruikers" at bounding box center [34, 72] width 69 height 13
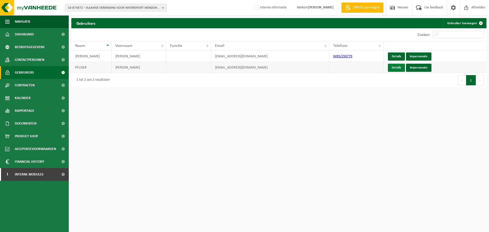
click at [394, 68] on link "Details" at bounding box center [396, 68] width 17 height 8
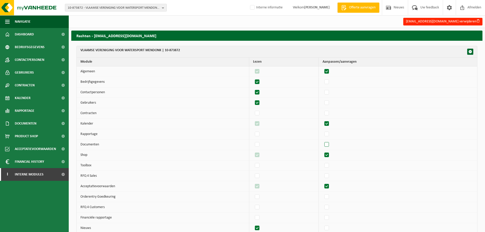
click at [328, 144] on label"] at bounding box center [326, 145] width 7 height 8
click at [322, 141] on input "checkbox" at bounding box center [322, 141] width 0 height 0
checkbox input "true"
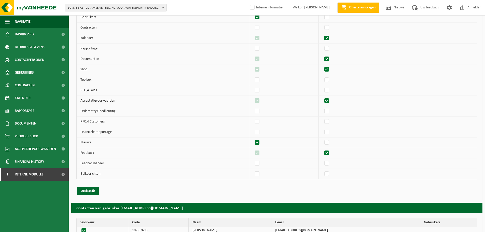
scroll to position [103, 0]
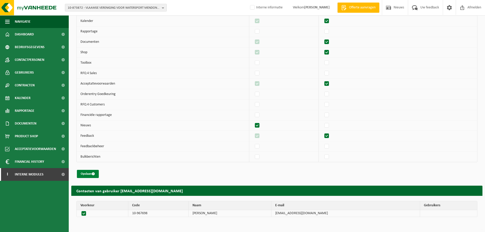
click at [91, 173] on button "Opslaan" at bounding box center [88, 174] width 22 height 8
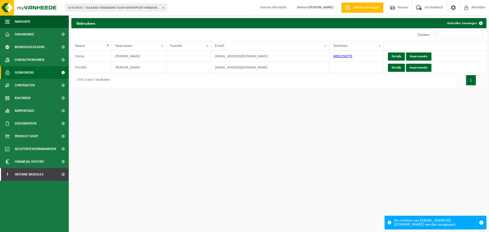
click at [108, 6] on span "10-873872 - VLAAMSE VERENIGING VOOR WATERSPORT MENDONK - DESTELDONK" at bounding box center [114, 8] width 92 height 8
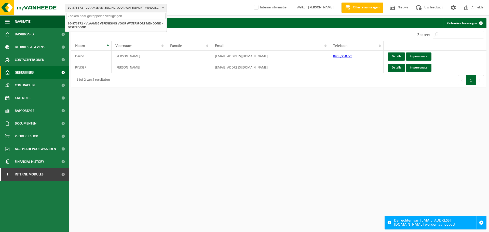
paste input "10-981873"
type input "10-981873"
click at [89, 26] on li "10-981873 - A.T.S. NV - [GEOGRAPHIC_DATA] - [GEOGRAPHIC_DATA]" at bounding box center [115, 23] width 99 height 6
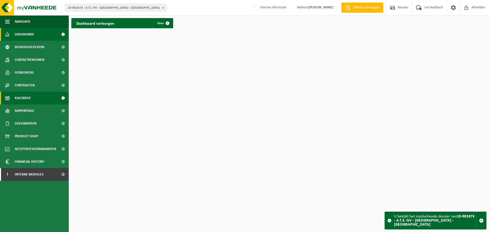
click at [26, 101] on span "Kalender" at bounding box center [23, 98] width 16 height 13
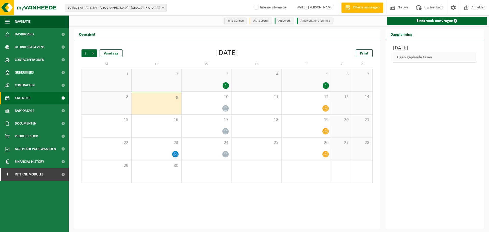
click at [114, 9] on span "10-981873 - A.T.S. NV - LANGERBRUGGE - GENT" at bounding box center [114, 8] width 92 height 8
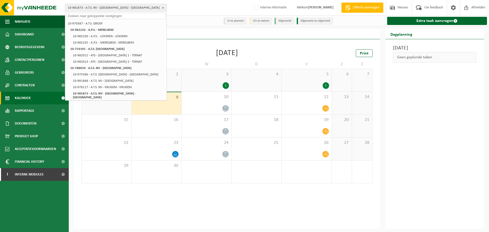
paste input "10-795682"
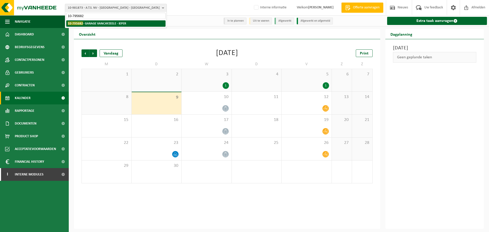
type input "10-795682"
click at [98, 21] on li "10-795682 - GARAGE VANCAYZEELE - IEPER" at bounding box center [115, 23] width 99 height 6
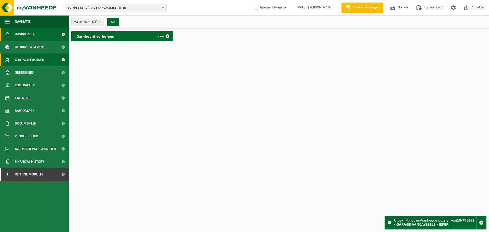
click at [34, 57] on span "Contactpersonen" at bounding box center [30, 59] width 30 height 13
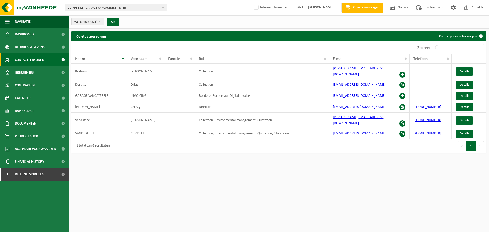
click at [343, 172] on html "10-795682 - GARAGE VANCAYZEELE - IEPER 10-795682 - GARAGE VANCAYZEELE - IEPER 1…" at bounding box center [244, 116] width 489 height 232
click at [403, 72] on span at bounding box center [402, 75] width 6 height 6
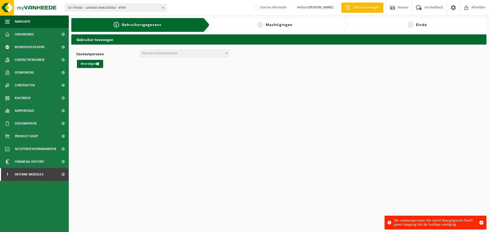
click at [418, 188] on html "10-795682 - GARAGE VANCAYZEELE - IEPER 10-795682 - GARAGE VANCAYZEELE - IEPER 1…" at bounding box center [244, 116] width 489 height 232
click at [157, 7] on span "10-795682 - GARAGE VANCAYZEELE - IEPER" at bounding box center [114, 8] width 92 height 8
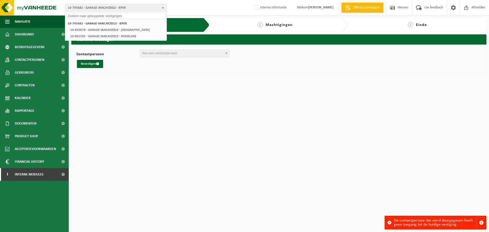
click at [156, 94] on html "10-795682 - GARAGE VANCAYZEELE - IEPER 10-795682 - GARAGE VANCAYZEELE - IEPER 1…" at bounding box center [244, 116] width 489 height 232
click at [128, 31] on li "10-850878 - GARAGE VANCAYZEELE - [GEOGRAPHIC_DATA]" at bounding box center [117, 30] width 97 height 6
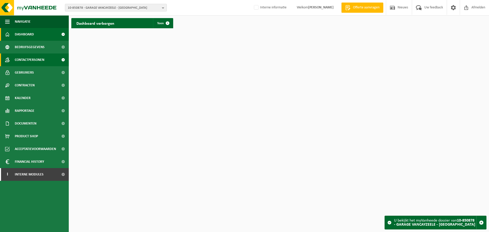
click at [41, 54] on span "Contactpersonen" at bounding box center [30, 59] width 30 height 13
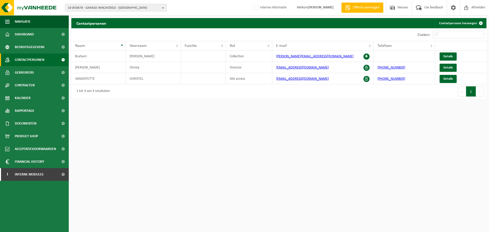
click at [373, 123] on html "10-850878 - GARAGE VANCAYZEELE - KORTRIJK 10-795682 - GARAGE VANCAYZEELE - IEPE…" at bounding box center [244, 116] width 489 height 232
click at [210, 180] on html "10-850878 - GARAGE VANCAYZEELE - KORTRIJK 10-795682 - GARAGE VANCAYZEELE - IEPE…" at bounding box center [244, 116] width 489 height 232
click at [243, 176] on html "10-850878 - GARAGE VANCAYZEELE - KORTRIJK 10-795682 - GARAGE VANCAYZEELE - IEPE…" at bounding box center [244, 116] width 489 height 232
click at [313, 111] on html "10-850878 - GARAGE VANCAYZEELE - KORTRIJK 10-795682 - GARAGE VANCAYZEELE - IEPE…" at bounding box center [244, 116] width 489 height 232
click at [453, 58] on link "Details" at bounding box center [447, 56] width 17 height 8
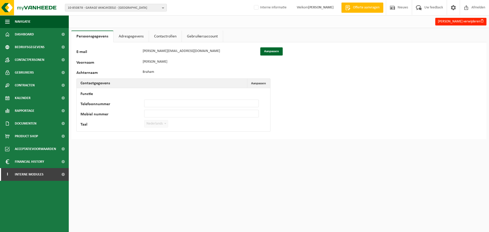
click at [167, 32] on link "Contactrollen" at bounding box center [165, 37] width 33 height 12
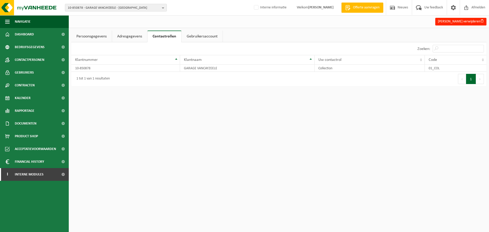
click at [306, 195] on html "10-850878 - GARAGE VANCAYZEELE - KORTRIJK 10-795682 - GARAGE VANCAYZEELE - IEPE…" at bounding box center [244, 116] width 489 height 232
click at [322, 176] on html "10-850878 - GARAGE VANCAYZEELE - KORTRIJK 10-795682 - GARAGE VANCAYZEELE - IEPE…" at bounding box center [244, 116] width 489 height 232
click at [134, 66] on td "10-850878" at bounding box center [125, 68] width 109 height 7
click at [122, 9] on span "10-850878 - GARAGE VANCAYZEELE - [GEOGRAPHIC_DATA]" at bounding box center [114, 8] width 92 height 8
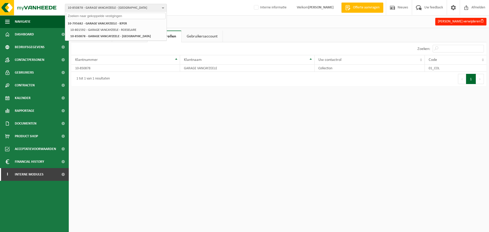
click at [152, 149] on html "10-850878 - GARAGE VANCAYZEELE - KORTRIJK 10-795682 - GARAGE VANCAYZEELE - IEPE…" at bounding box center [244, 116] width 489 height 232
click at [113, 138] on html "10-850878 - GARAGE VANCAYZEELE - KORTRIJK 10-795682 - GARAGE VANCAYZEELE - IEPE…" at bounding box center [244, 116] width 489 height 232
click at [101, 87] on div "Persoonsgegevens Adresgegevens Contactrollen Gebruikersaccount 113512 E-mail [P…" at bounding box center [279, 60] width 420 height 58
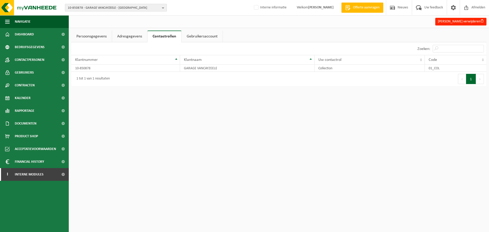
click at [145, 7] on span "10-850878 - GARAGE VANCAYZEELE - [GEOGRAPHIC_DATA]" at bounding box center [114, 8] width 92 height 8
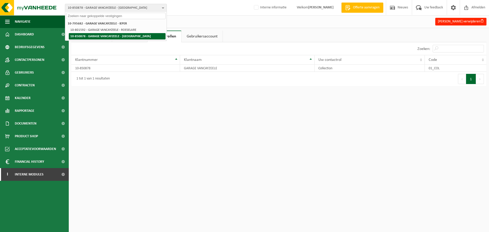
click at [131, 37] on li "10-850878 - GARAGE VANCAYZEELE - [GEOGRAPHIC_DATA]" at bounding box center [117, 36] width 97 height 6
click at [129, 39] on li "10-850878 - GARAGE VANCAYZEELE - [GEOGRAPHIC_DATA]" at bounding box center [117, 36] width 97 height 6
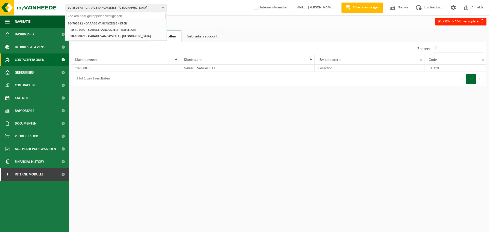
click at [27, 60] on span "Contactpersonen" at bounding box center [30, 59] width 30 height 13
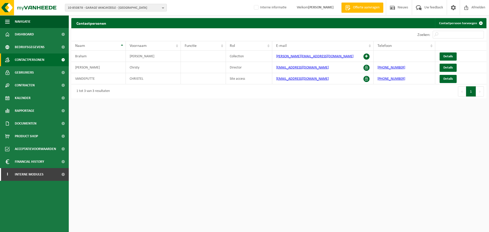
click at [232, 147] on html "10-850878 - GARAGE VANCAYZEELE - KORTRIJK 10-795682 - GARAGE VANCAYZEELE - IEPE…" at bounding box center [244, 116] width 489 height 232
click at [200, 5] on div "10-850878 - GARAGE VANCAYZEELE - KORTRIJK 10-795682 - GARAGE VANCAYZEELE - IEPE…" at bounding box center [244, 8] width 489 height 16
click at [411, 200] on html "10-850878 - GARAGE VANCAYZEELE - KORTRIJK 10-795682 - GARAGE VANCAYZEELE - IEPE…" at bounding box center [244, 116] width 489 height 232
click at [286, 169] on html "10-850878 - GARAGE VANCAYZEELE - KORTRIJK 10-795682 - GARAGE VANCAYZEELE - IEPE…" at bounding box center [244, 116] width 489 height 232
click at [356, 171] on html "10-850878 - GARAGE VANCAYZEELE - KORTRIJK 10-795682 - GARAGE VANCAYZEELE - IEPE…" at bounding box center [244, 116] width 489 height 232
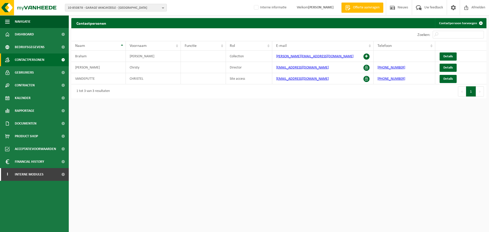
click at [336, 163] on html "10-850878 - GARAGE VANCAYZEELE - KORTRIJK 10-795682 - GARAGE VANCAYZEELE - IEPE…" at bounding box center [244, 116] width 489 height 232
click at [236, 150] on html "10-850878 - GARAGE VANCAYZEELE - KORTRIJK 10-795682 - GARAGE VANCAYZEELE - IEPE…" at bounding box center [244, 116] width 489 height 232
click at [263, 169] on html "10-850878 - GARAGE VANCAYZEELE - KORTRIJK 10-795682 - GARAGE VANCAYZEELE - IEPE…" at bounding box center [244, 116] width 489 height 232
click at [25, 60] on span "Contactpersonen" at bounding box center [30, 59] width 30 height 13
click at [115, 6] on span "10-850878 - GARAGE VANCAYZEELE - [GEOGRAPHIC_DATA]" at bounding box center [114, 8] width 92 height 8
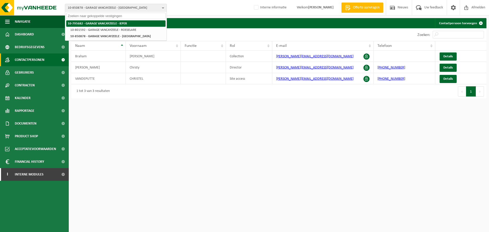
click at [97, 26] on li "10-795682 - GARAGE VANCAYZEELE - IEPER" at bounding box center [115, 23] width 99 height 6
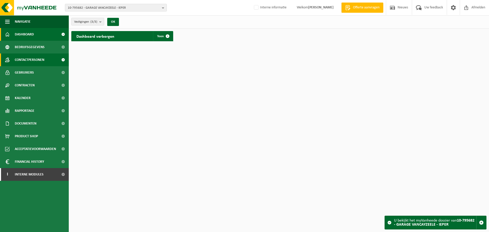
click at [50, 55] on link "Contactpersonen" at bounding box center [34, 59] width 69 height 13
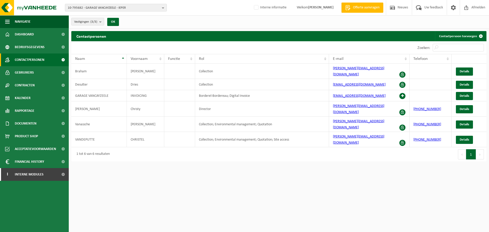
click at [327, 147] on div "Eerste Vorige 1 Volgende Laatste" at bounding box center [382, 154] width 207 height 14
click at [138, 10] on span "10-795682 - GARAGE VANCAYZEELE - IEPER" at bounding box center [114, 8] width 92 height 8
paste input "01-101616"
type input "01-101616"
click at [113, 23] on strong "01-101616 - SA BIERES DE CHIMAY - CHIMAY" at bounding box center [98, 23] width 60 height 4
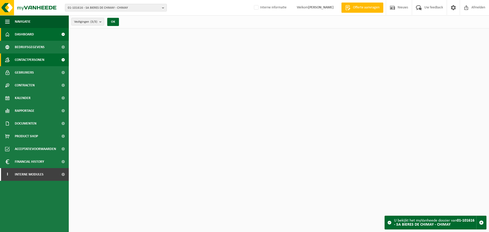
click at [42, 61] on span "Contactpersonen" at bounding box center [30, 59] width 30 height 13
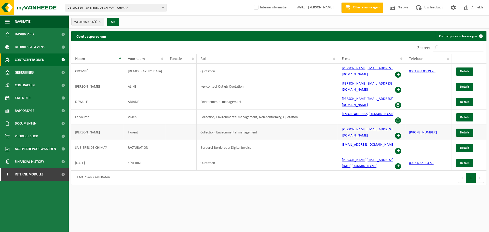
click at [396, 133] on span at bounding box center [398, 136] width 6 height 6
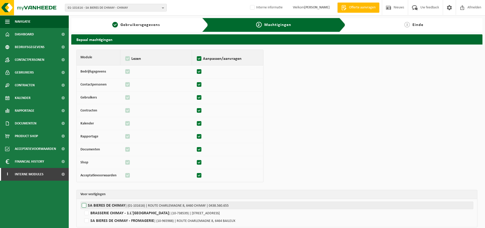
click at [96, 207] on label"] "SA BIERES DE CHIMAY | (01-101616) | ROUTE CHARLEMAGNE 8, 6460 CHIMAY | 0438.560…" at bounding box center [276, 206] width 393 height 8
click at [96, 207] on input "SA BIERES DE CHIMAY | (01-101616) | ROUTE CHARLEMAGNE 8, 6460 CHIMAY | 0438.560…" at bounding box center [322, 206] width 485 height 8
checkbox input "true"
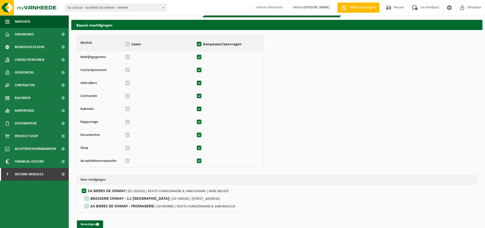
scroll to position [22, 0]
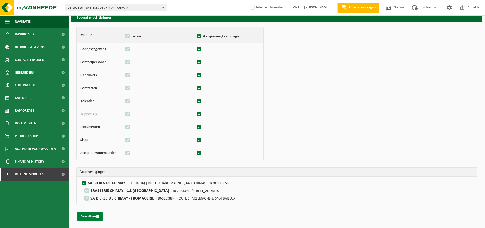
click at [86, 217] on button "Bevestigen" at bounding box center [90, 217] width 26 height 8
